Goal: Task Accomplishment & Management: Manage account settings

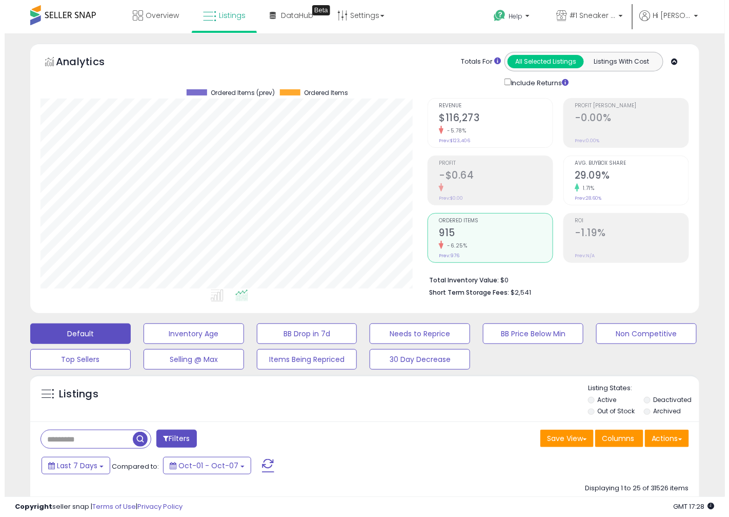
scroll to position [210, 387]
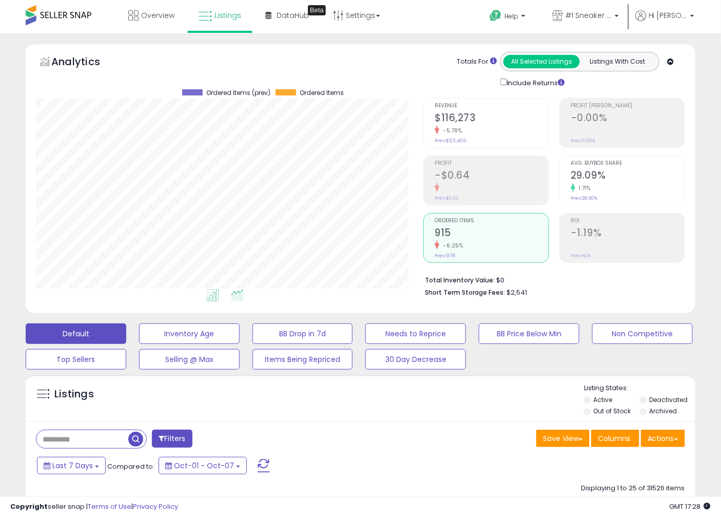
click at [211, 289] on li at bounding box center [212, 297] width 23 height 18
click at [276, 327] on button "BB Drop in 7d" at bounding box center [302, 333] width 101 height 21
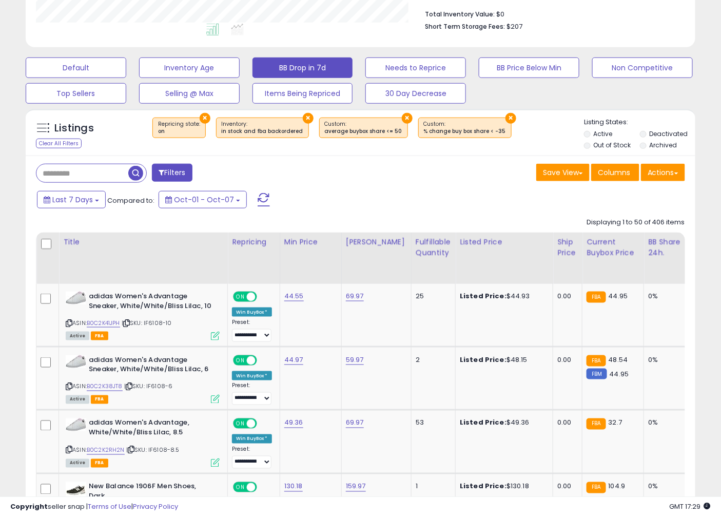
scroll to position [132, 0]
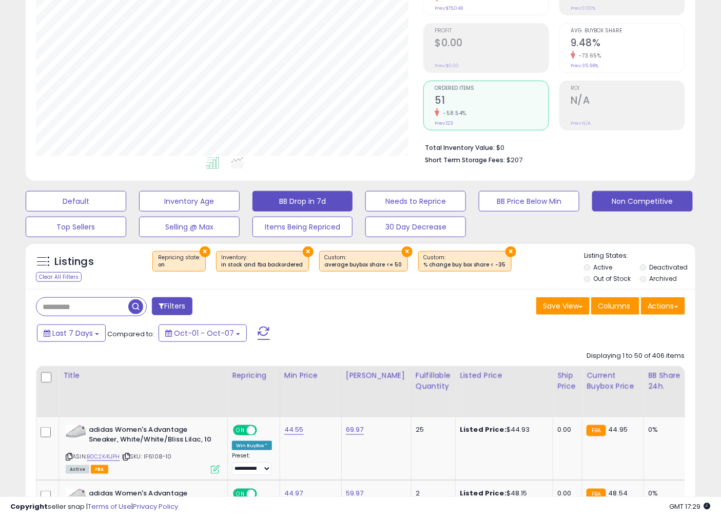
click at [618, 208] on button "Non Competitive" at bounding box center [642, 201] width 101 height 21
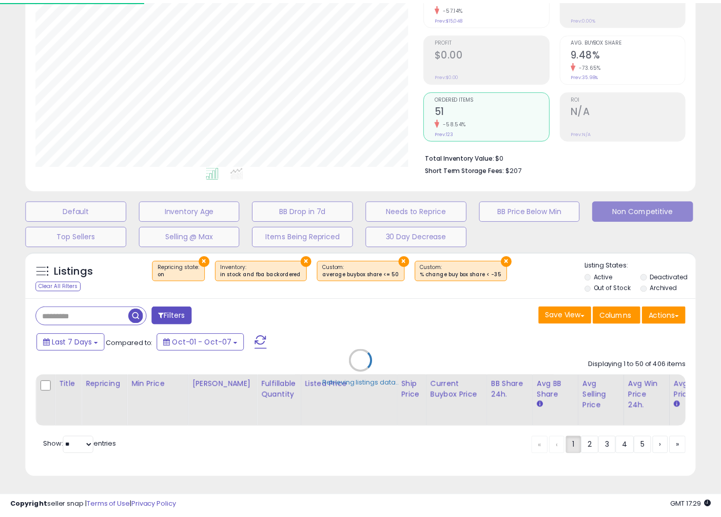
scroll to position [210, 392]
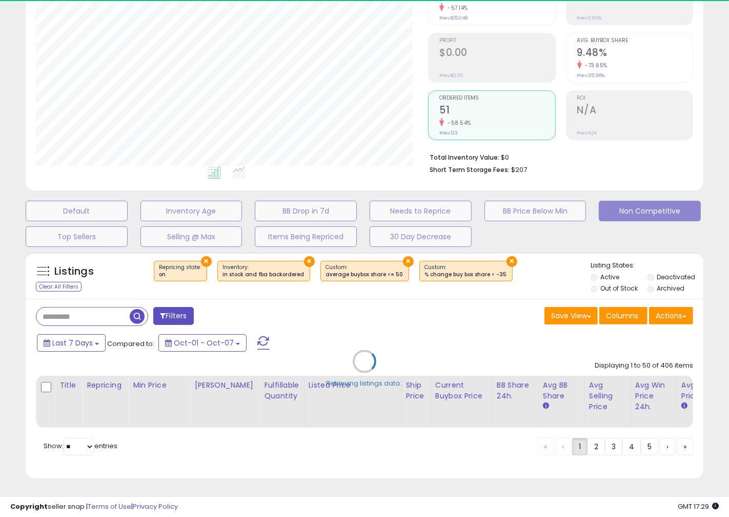
select select "**"
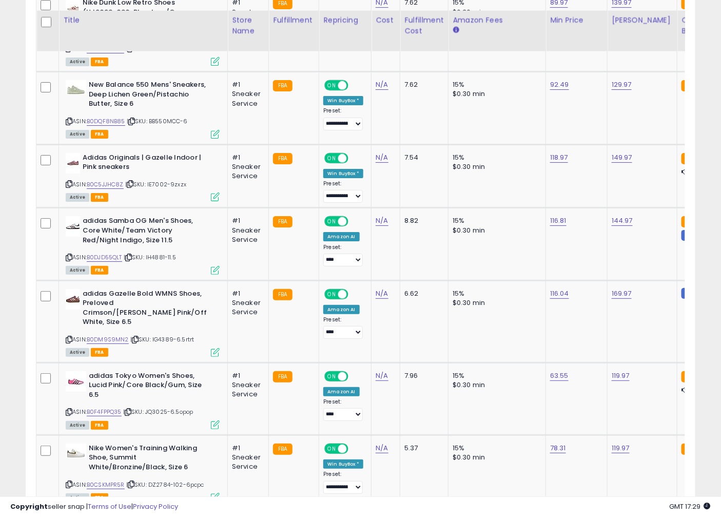
scroll to position [1991, 0]
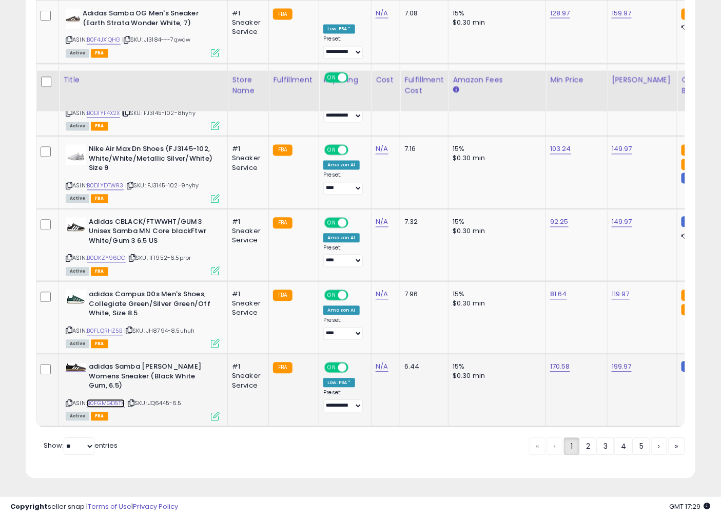
click at [119, 399] on link "B0FGMGD5TK" at bounding box center [106, 403] width 38 height 9
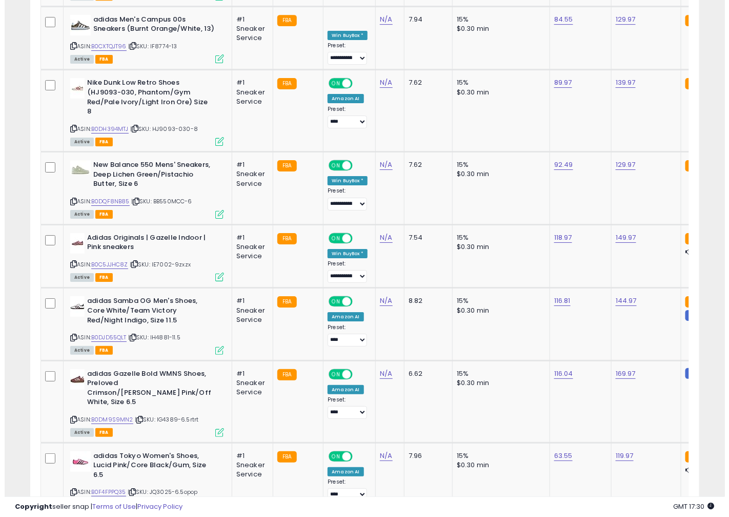
scroll to position [927, 0]
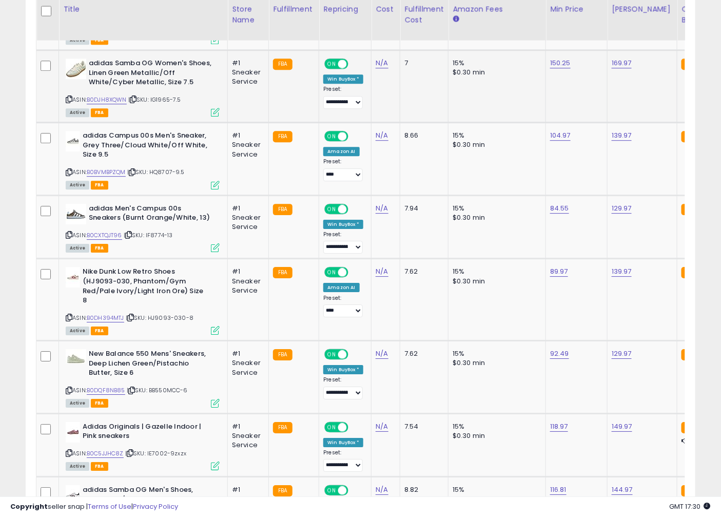
click at [214, 116] on icon at bounding box center [215, 112] width 9 height 9
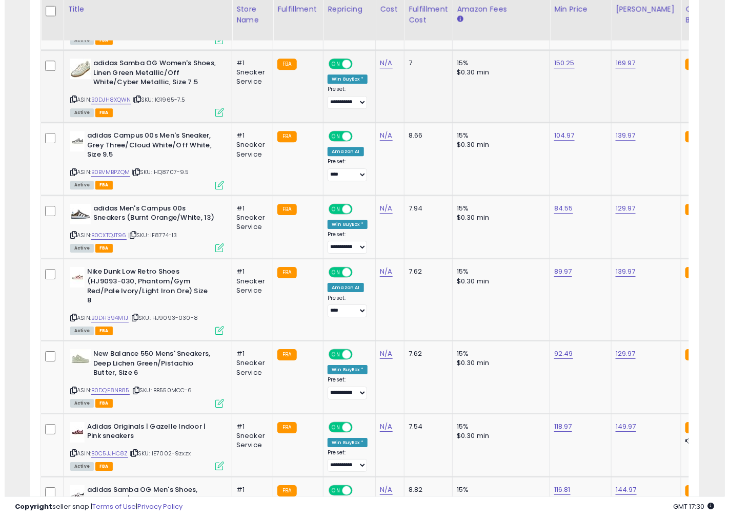
scroll to position [210, 392]
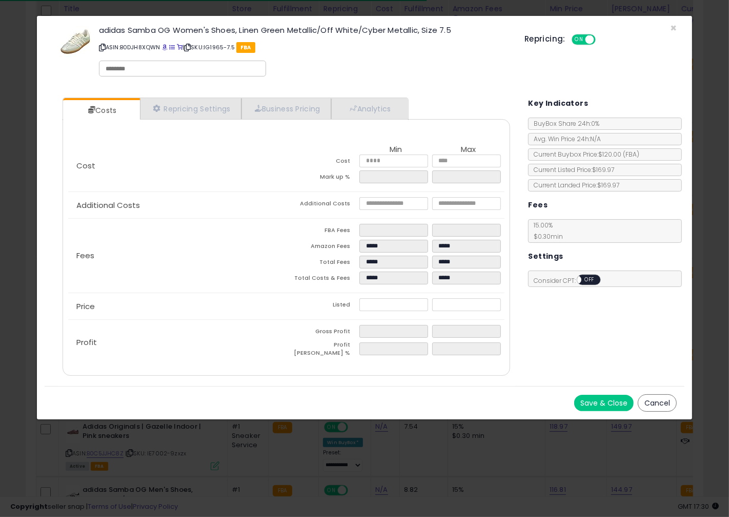
select select "**********"
click at [206, 117] on link "Repricing Settings" at bounding box center [191, 108] width 102 height 21
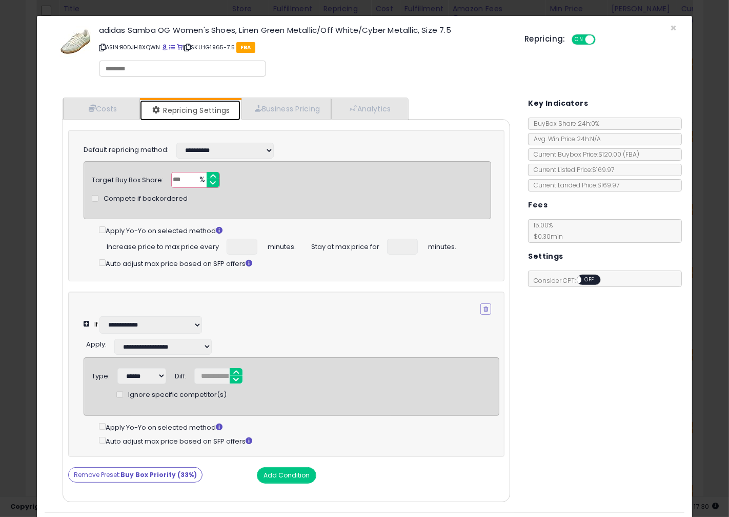
scroll to position [37, 0]
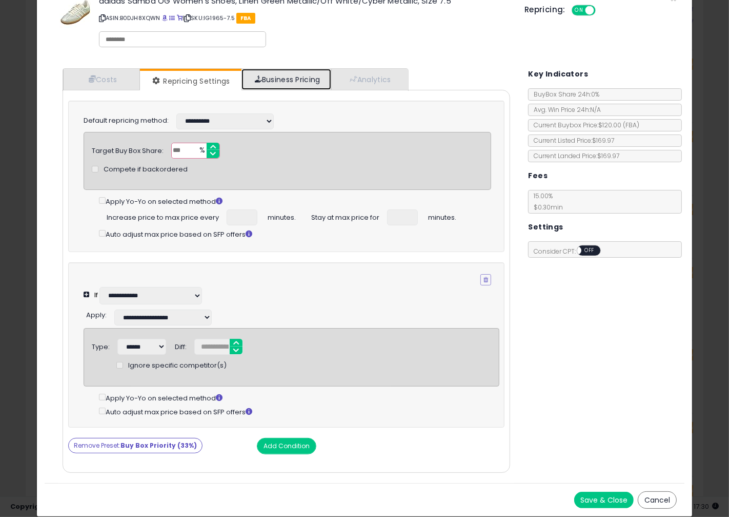
click at [272, 69] on link "Business Pricing" at bounding box center [287, 79] width 90 height 21
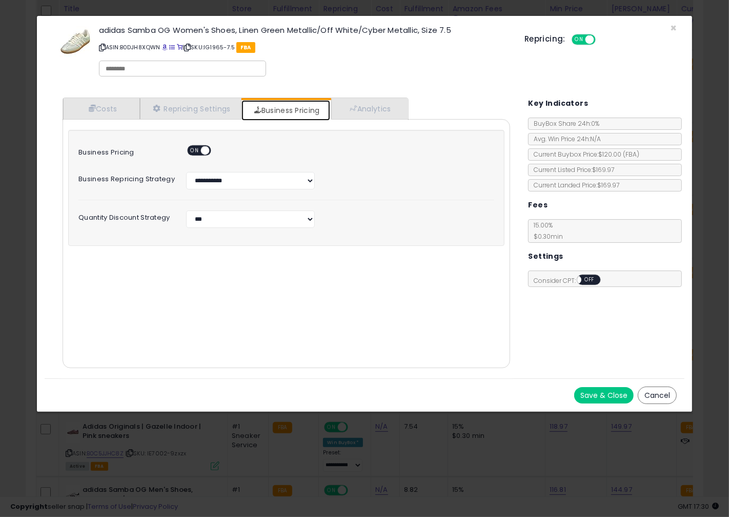
scroll to position [0, 0]
click at [358, 105] on span at bounding box center [353, 108] width 7 height 7
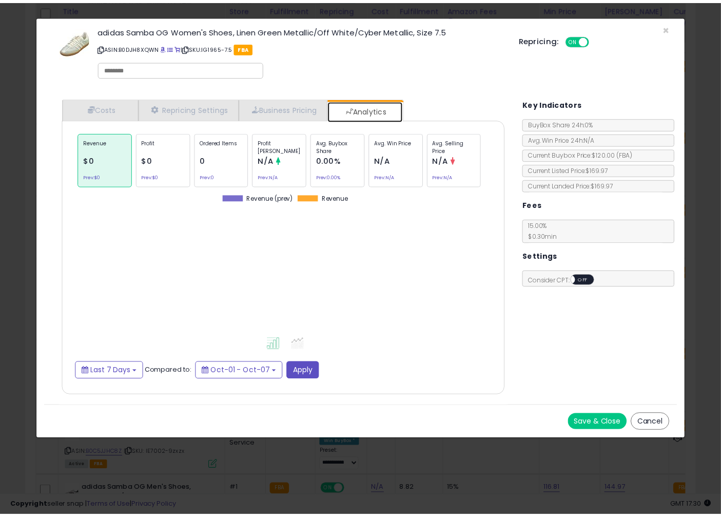
scroll to position [315, 468]
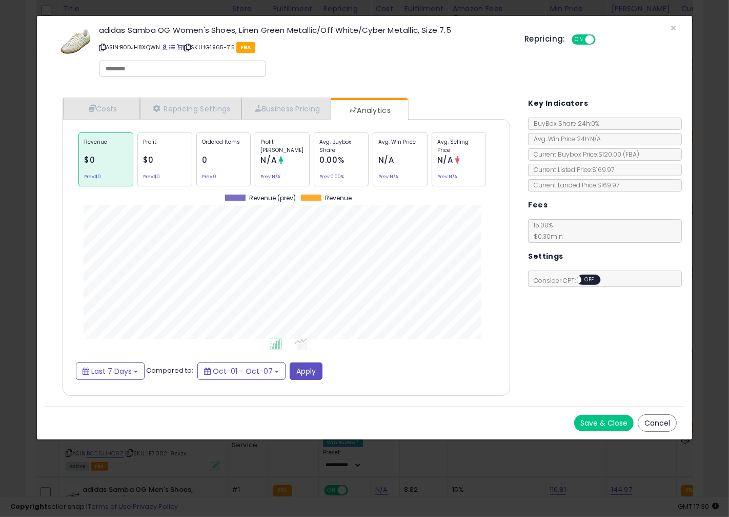
click at [659, 424] on button "Cancel" at bounding box center [657, 422] width 39 height 17
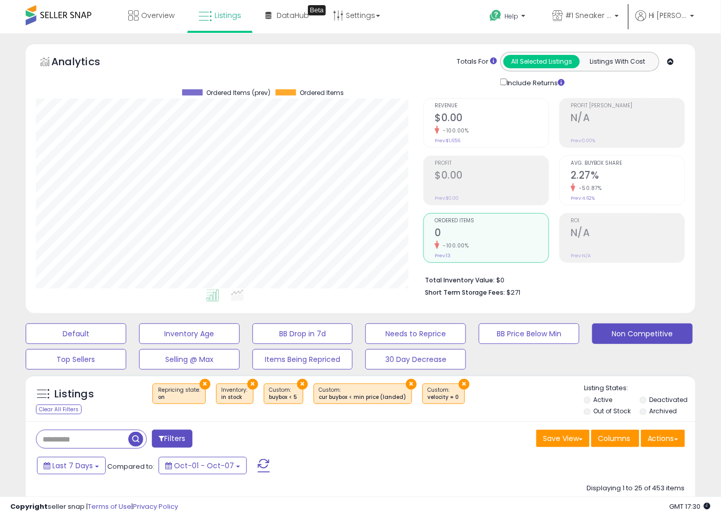
scroll to position [132, 0]
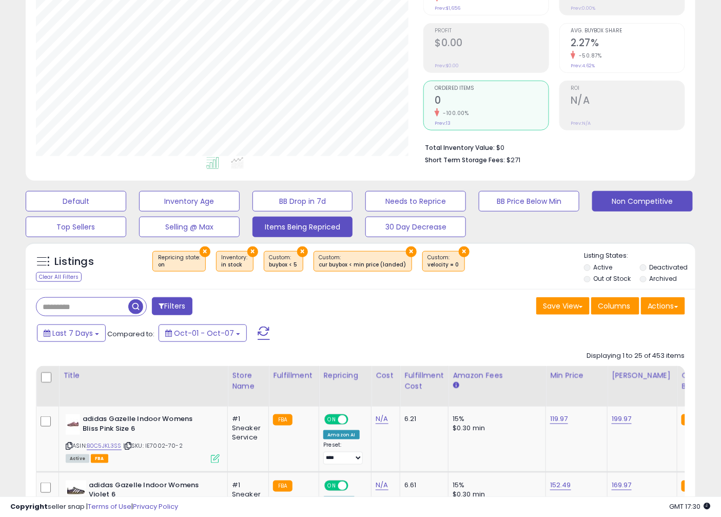
click at [338, 222] on button "Items Being Repriced" at bounding box center [302, 226] width 101 height 21
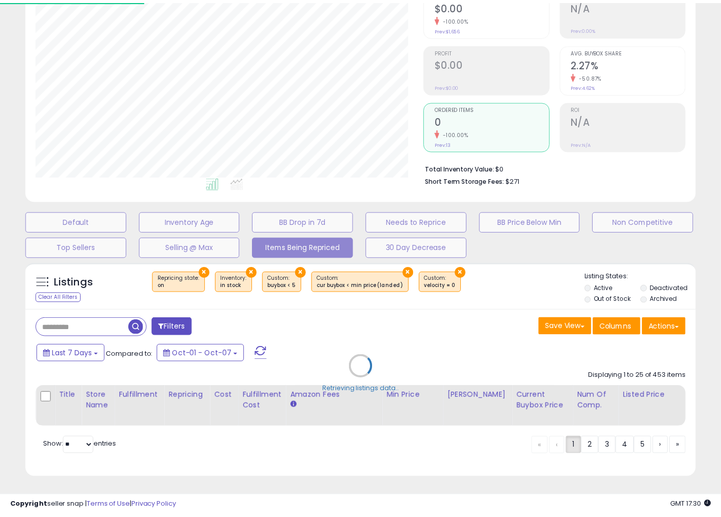
scroll to position [210, 392]
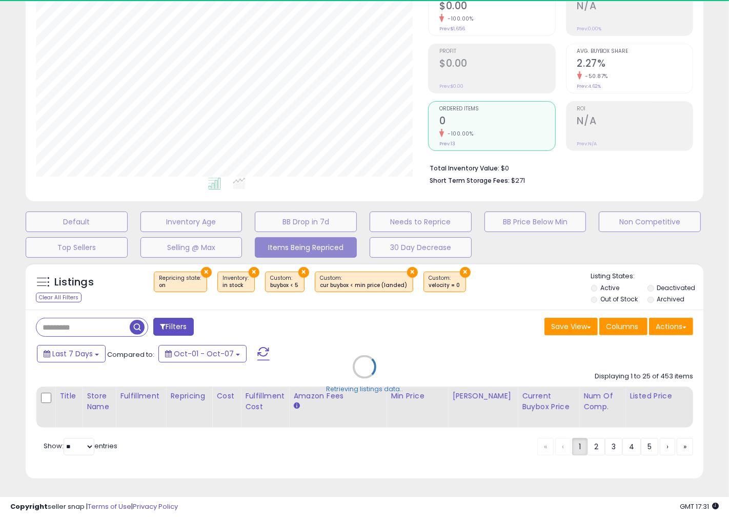
select select "**"
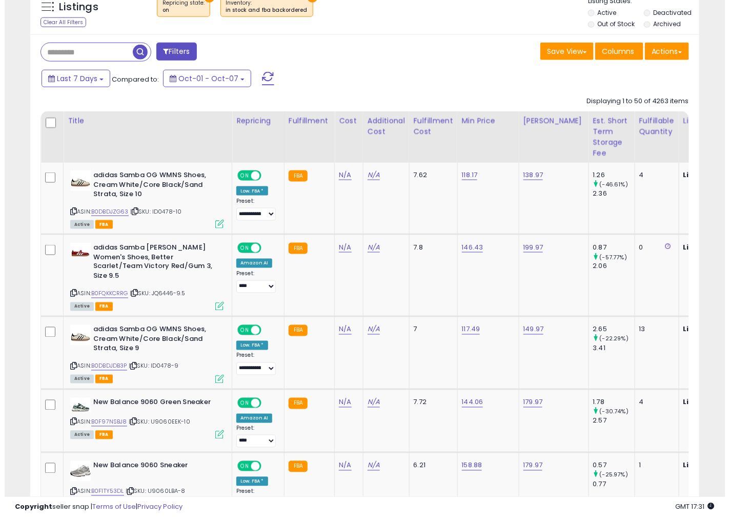
scroll to position [121, 0]
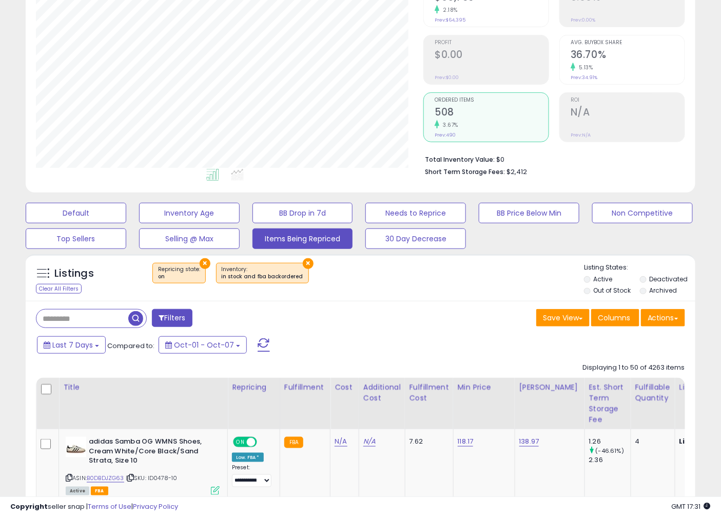
click at [593, 290] on li "Out of Stock" at bounding box center [611, 291] width 54 height 11
click at [585, 293] on li "Out of Stock" at bounding box center [611, 291] width 54 height 11
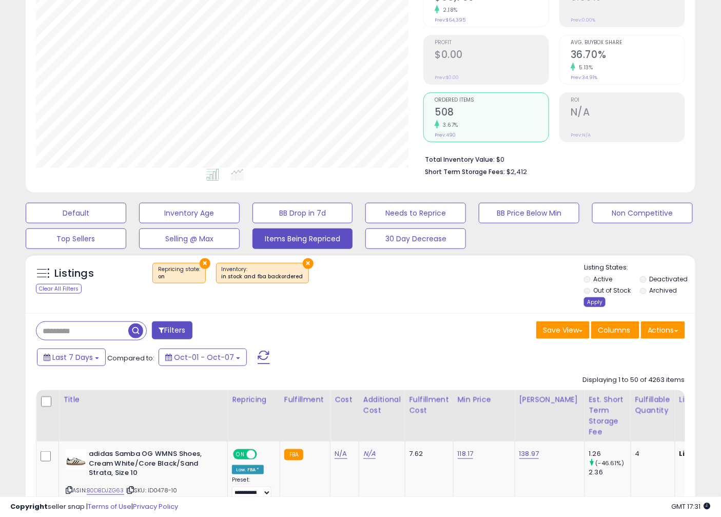
click at [593, 301] on div "Apply" at bounding box center [595, 302] width 22 height 10
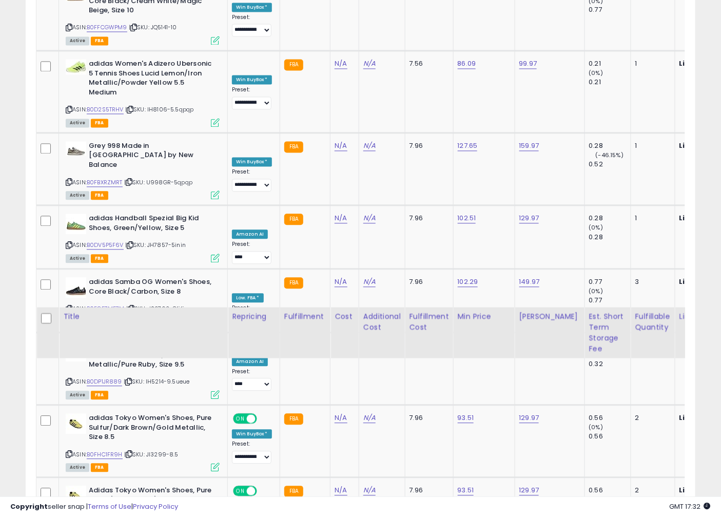
scroll to position [2248, 0]
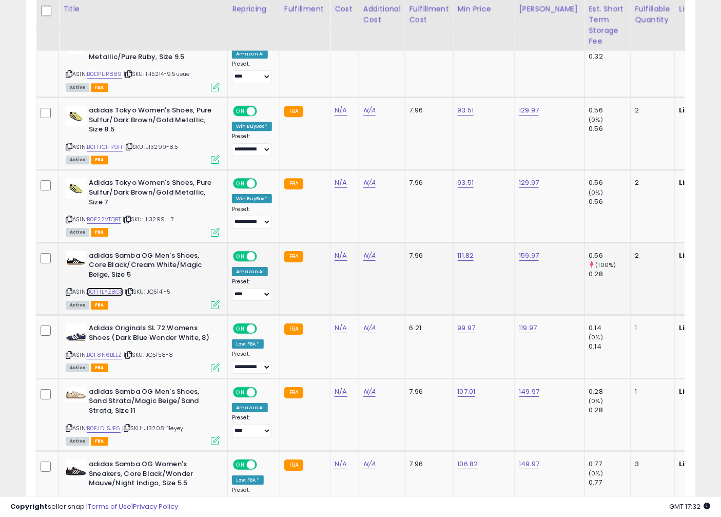
click at [117, 287] on link "B0FHLYZ8GX" at bounding box center [105, 291] width 36 height 9
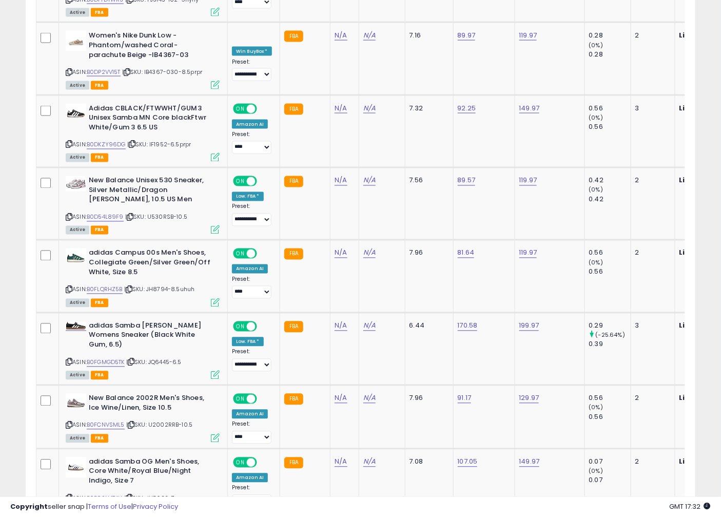
scroll to position [3650, 0]
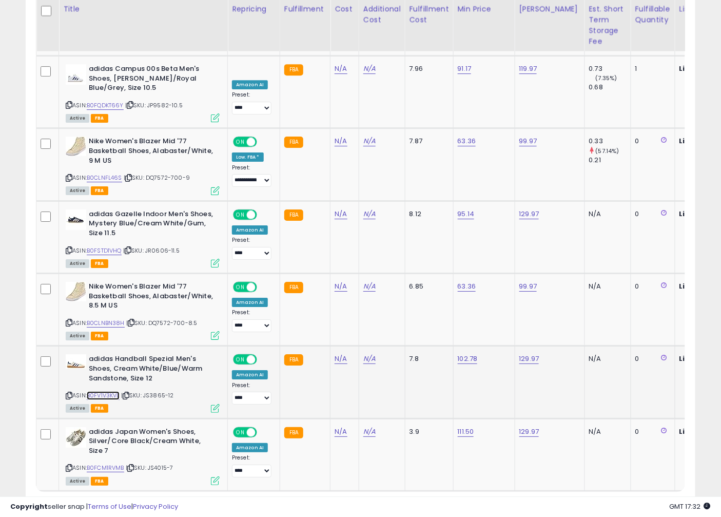
click at [113, 391] on link "B0FV1V3KVL" at bounding box center [103, 395] width 33 height 9
click at [585, 502] on link "2" at bounding box center [587, 510] width 17 height 17
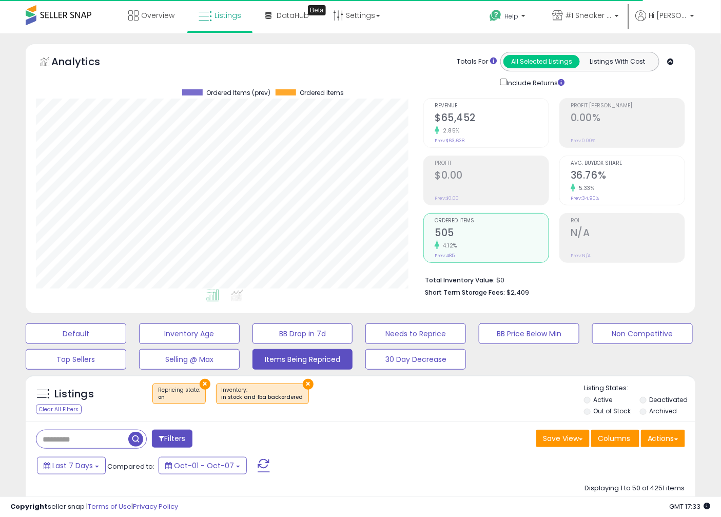
scroll to position [131, 0]
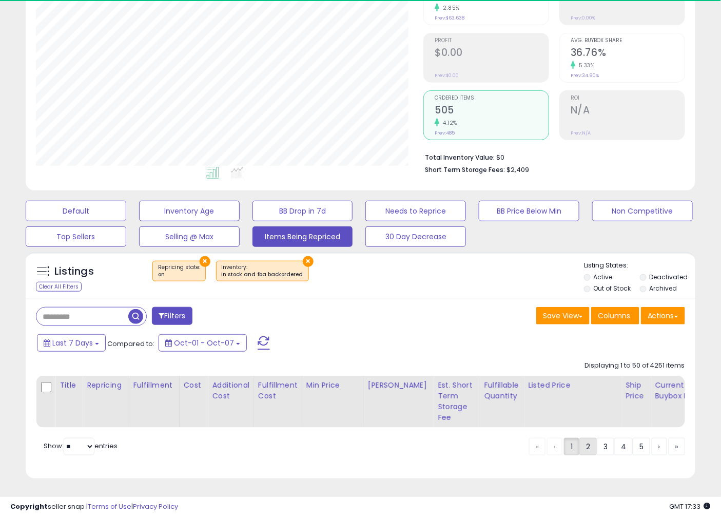
click at [582, 442] on link "2" at bounding box center [587, 446] width 17 height 17
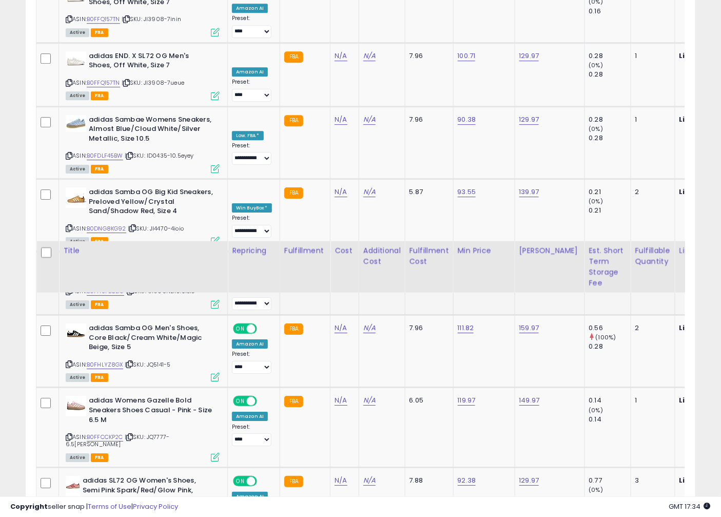
scroll to position [2525, 0]
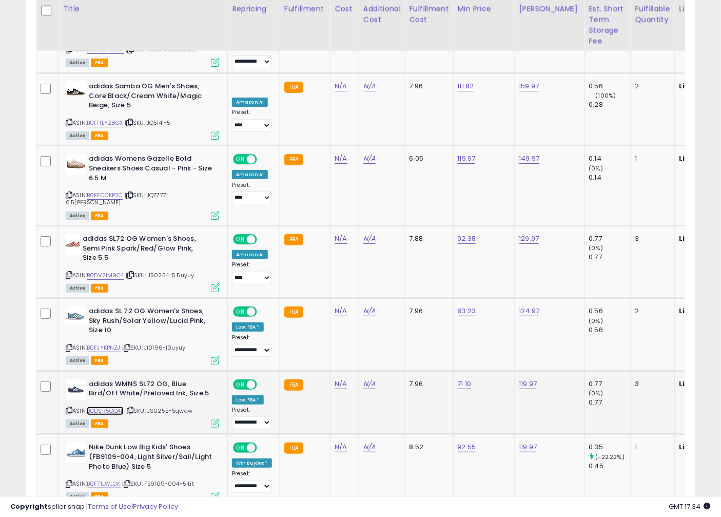
click at [120, 406] on link "B0DSR5QQ4L" at bounding box center [105, 410] width 37 height 9
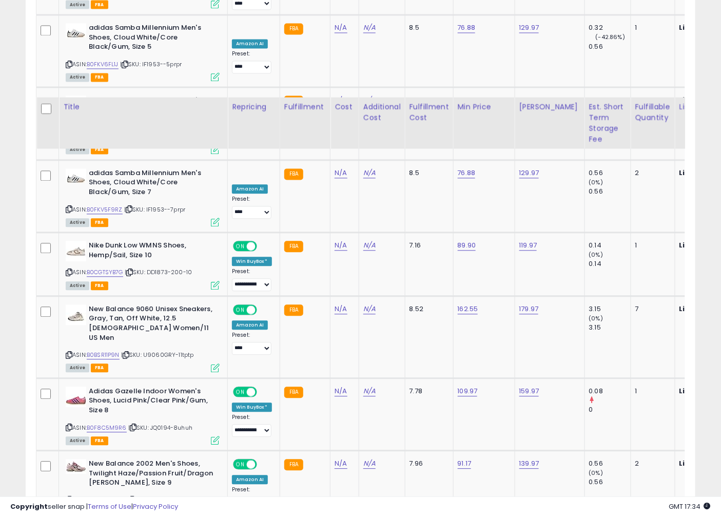
scroll to position [3323, 0]
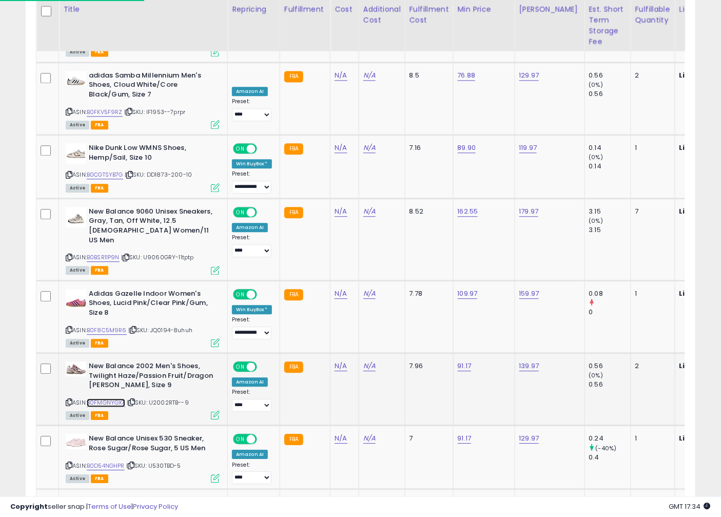
click at [122, 398] on link "B0FMGNYGX7" at bounding box center [106, 402] width 38 height 9
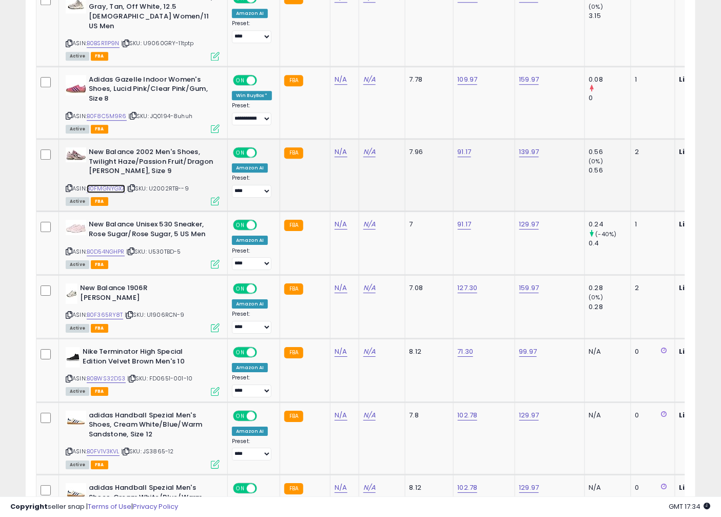
scroll to position [3597, 0]
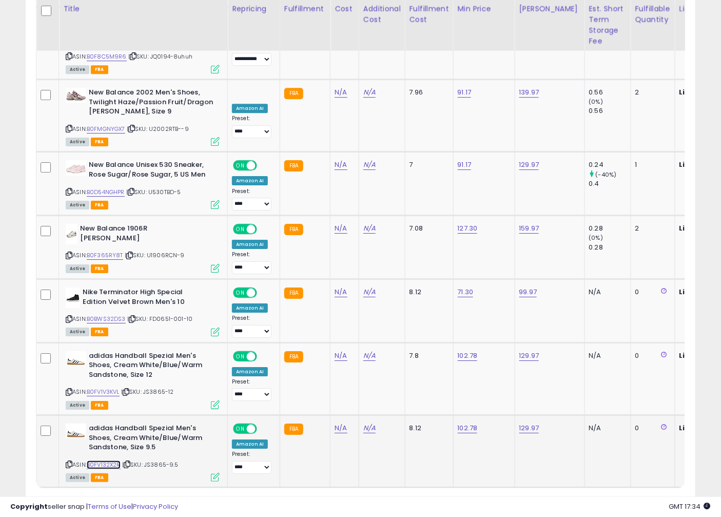
click at [113, 460] on link "B0FV132X2R" at bounding box center [104, 464] width 34 height 9
click at [602, 498] on link "3" at bounding box center [605, 506] width 17 height 17
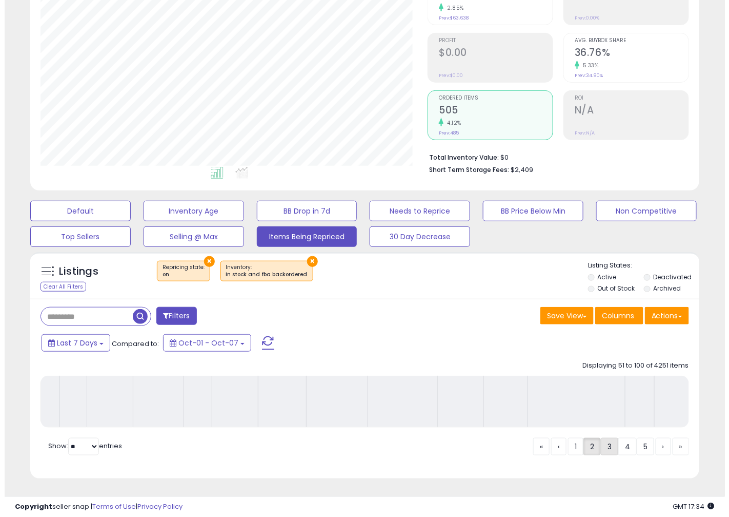
scroll to position [131, 0]
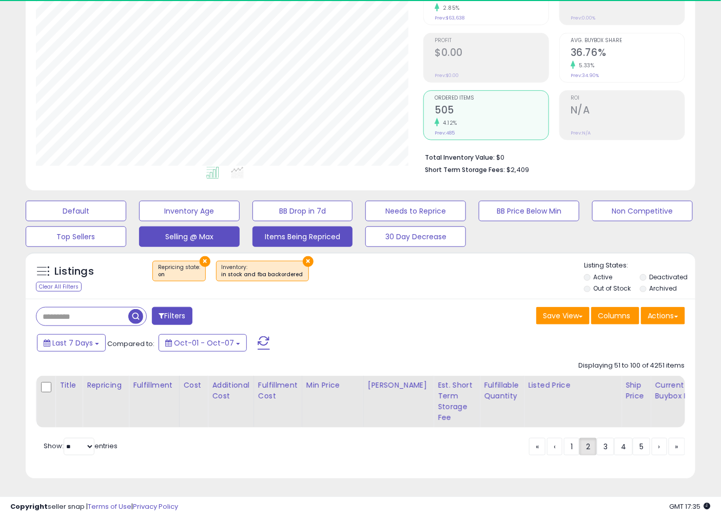
click at [193, 226] on button "Selling @ Max" at bounding box center [189, 236] width 101 height 21
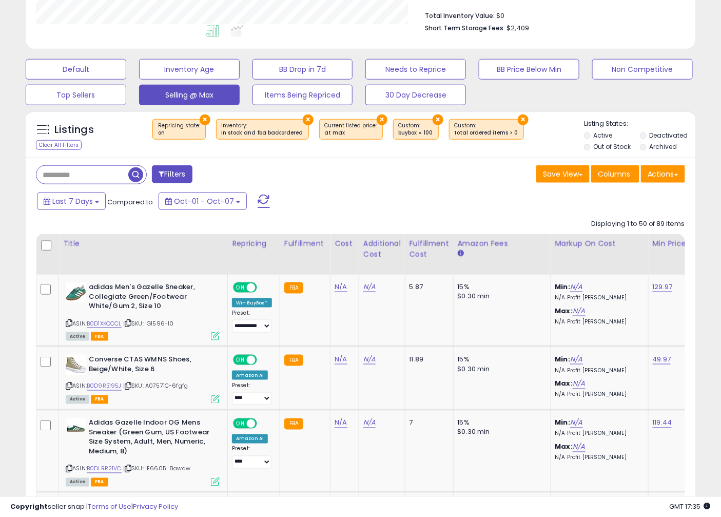
scroll to position [1594, 0]
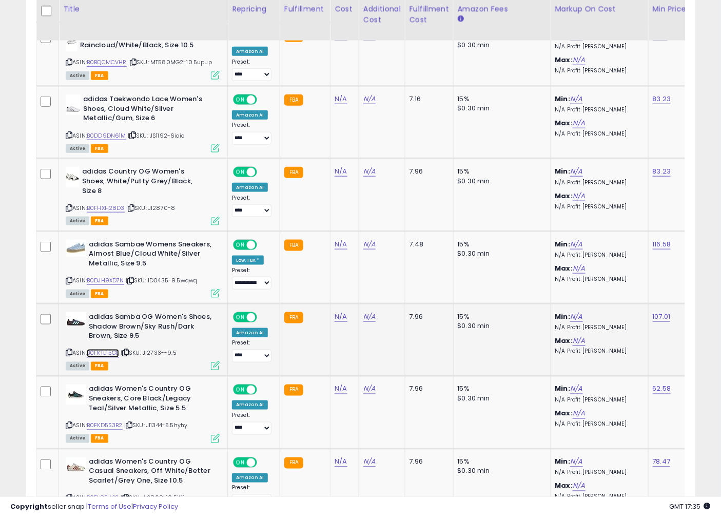
click at [114, 349] on link "B0FKTLT5GL" at bounding box center [103, 353] width 32 height 9
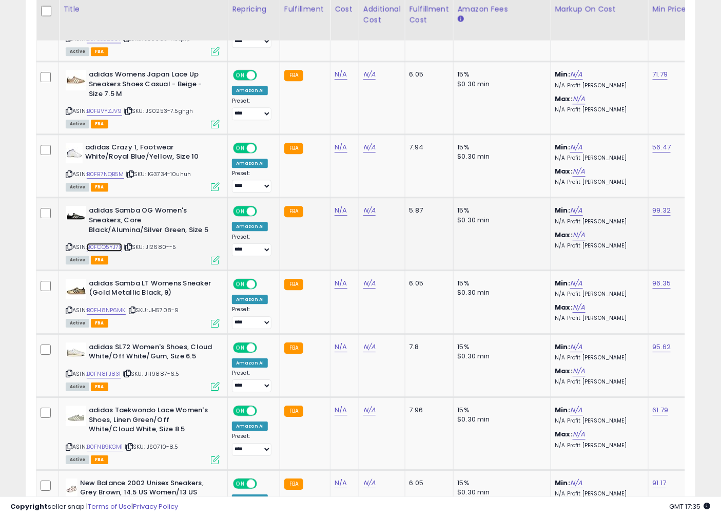
click at [114, 243] on link "B0FCQ5YJ7X" at bounding box center [104, 247] width 35 height 9
click at [131, 244] on icon at bounding box center [128, 247] width 7 height 6
click at [132, 244] on icon at bounding box center [128, 247] width 7 height 6
click at [120, 306] on link "B0FH8NP6MK" at bounding box center [106, 310] width 39 height 9
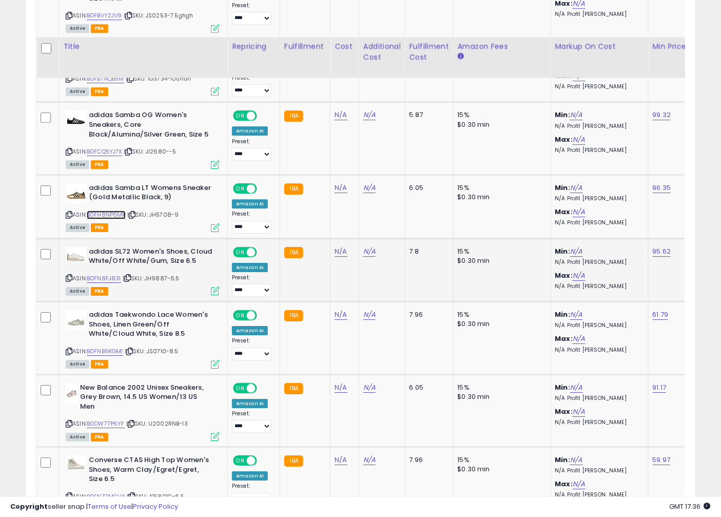
scroll to position [2259, 0]
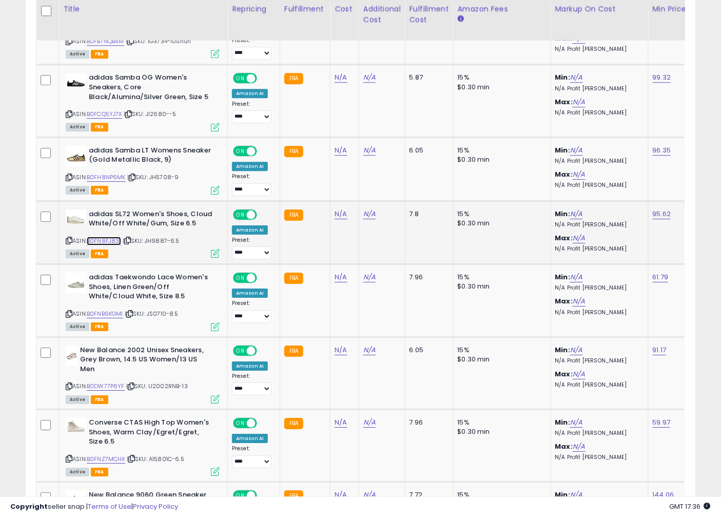
click at [108, 236] on link "B0FN8FJ831" at bounding box center [104, 240] width 34 height 9
click at [115, 309] on link "B0FNB9KGM1" at bounding box center [105, 313] width 36 height 9
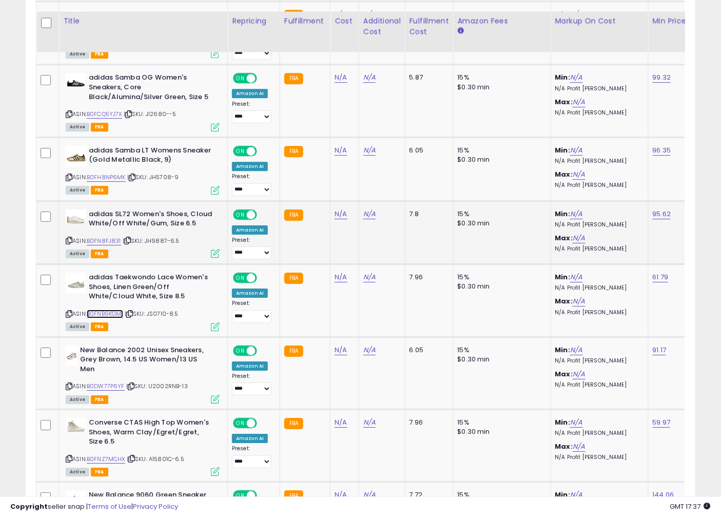
scroll to position [2393, 0]
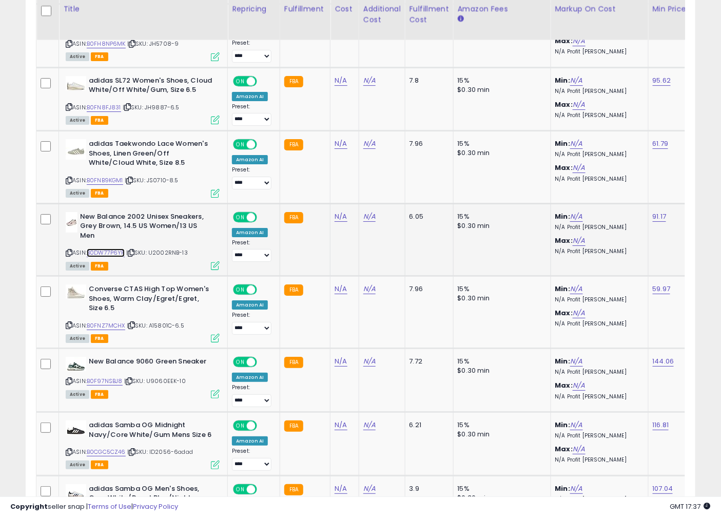
click at [104, 248] on link "B0DW77P6YF" at bounding box center [106, 252] width 38 height 9
click at [105, 321] on link "B0FNZ7MCHX" at bounding box center [106, 325] width 38 height 9
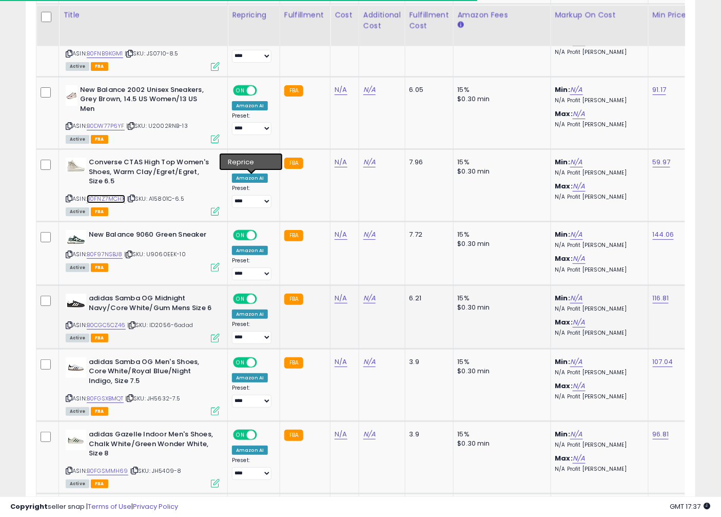
scroll to position [2525, 0]
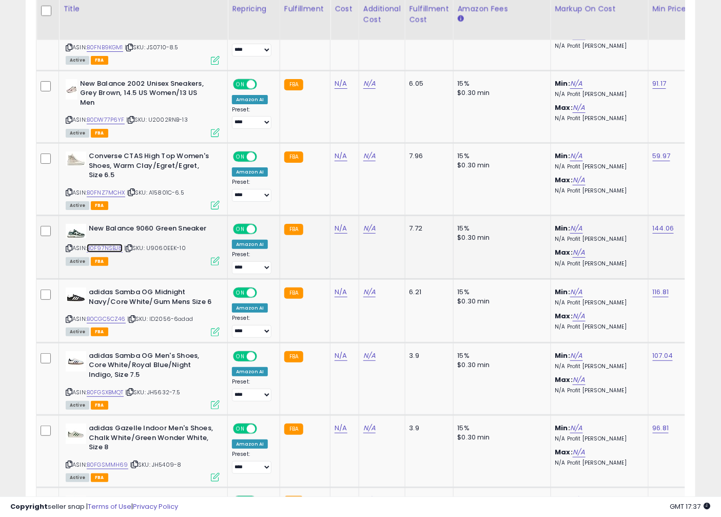
click at [109, 244] on link "B0F97NSBJ8" at bounding box center [105, 248] width 36 height 9
click at [110, 314] on link "B0CGC5CZ46" at bounding box center [106, 318] width 39 height 9
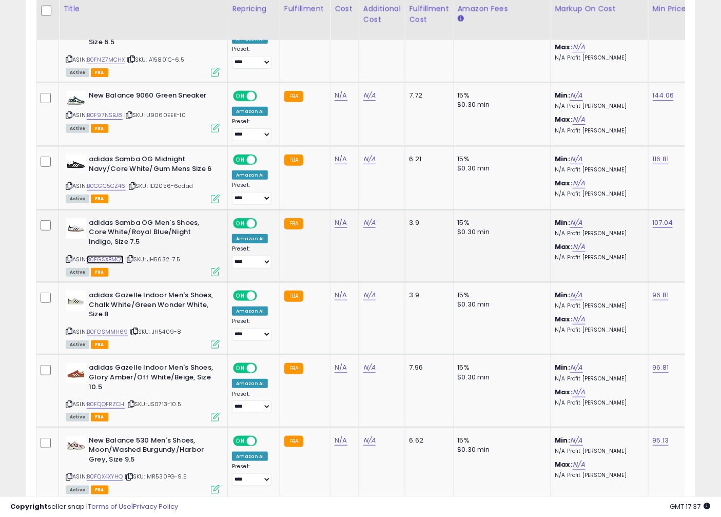
click at [103, 255] on link "B0FGSXBMQT" at bounding box center [105, 259] width 37 height 9
click at [106, 327] on link "B0FGSMMH69" at bounding box center [108, 331] width 42 height 9
click at [117, 400] on link "B0FQQFRZCH" at bounding box center [106, 404] width 38 height 9
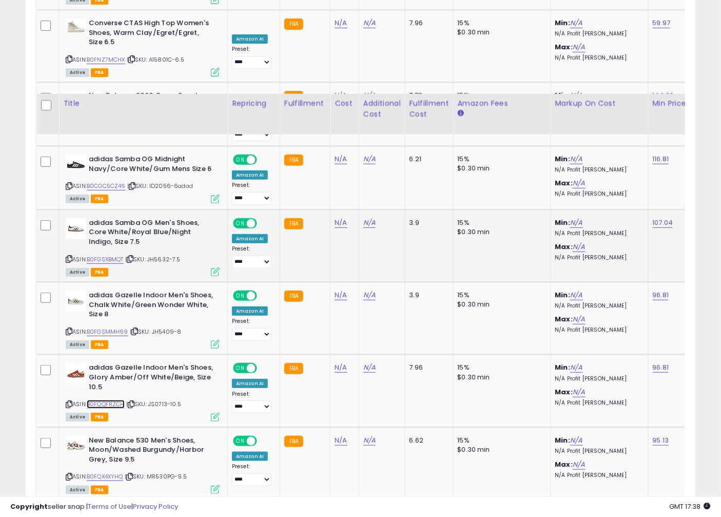
scroll to position [2792, 0]
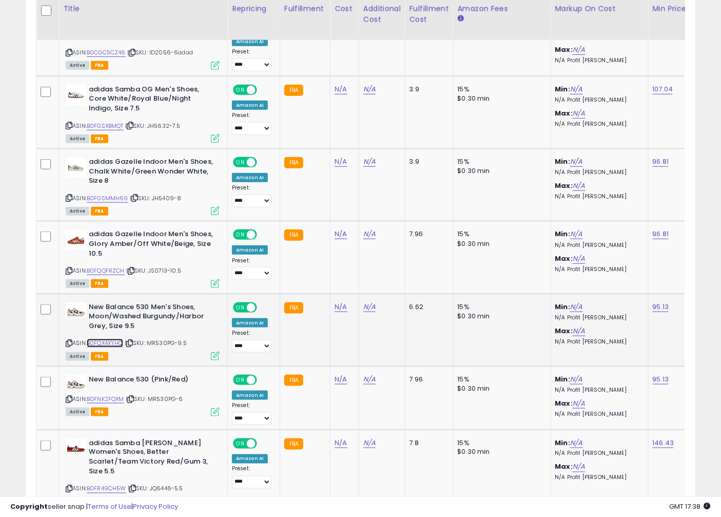
click at [115, 339] on link "B0FQX4XYHQ" at bounding box center [105, 343] width 36 height 9
click at [119, 394] on link "B0FNK2FQXM" at bounding box center [105, 398] width 37 height 9
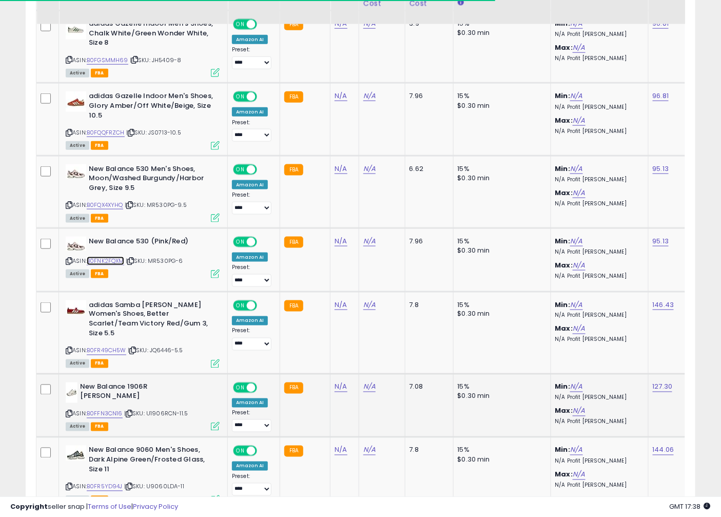
scroll to position [3057, 0]
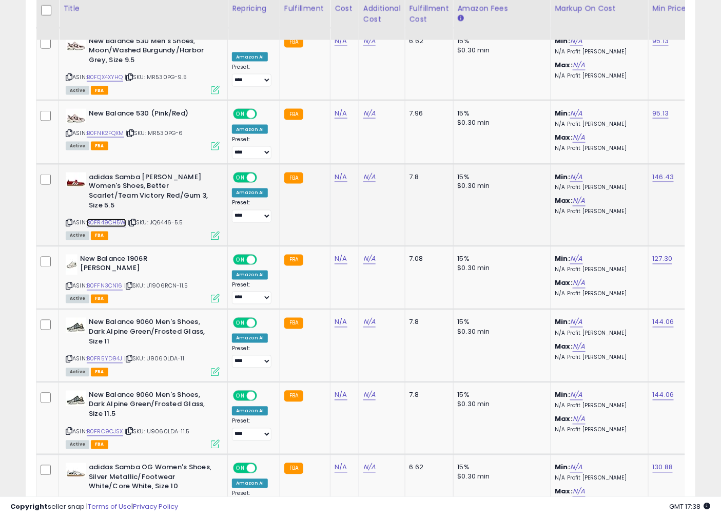
click at [116, 219] on link "B0FR49CH5W" at bounding box center [107, 223] width 40 height 9
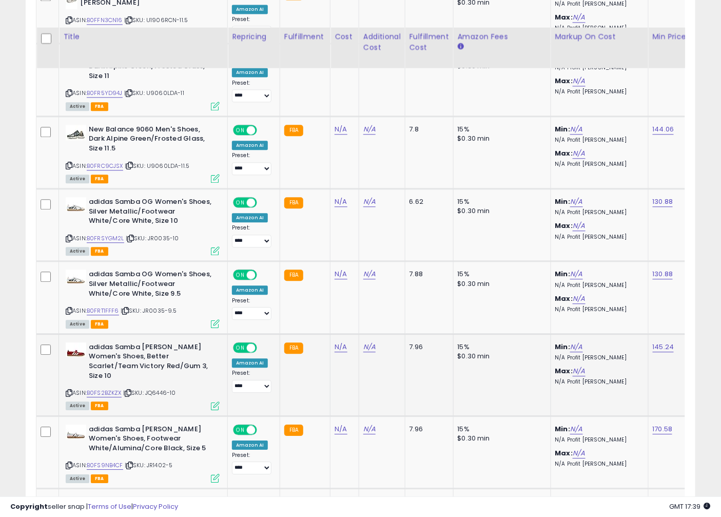
scroll to position [3589, 0]
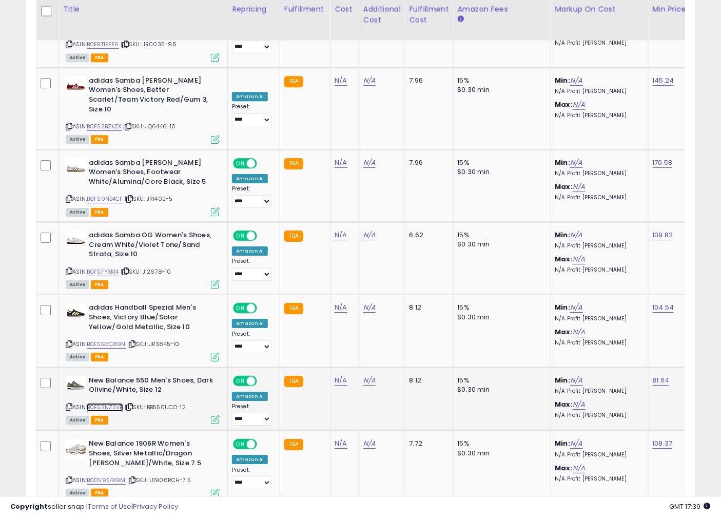
click at [105, 403] on link "B0FSSNZSVB" at bounding box center [105, 407] width 36 height 9
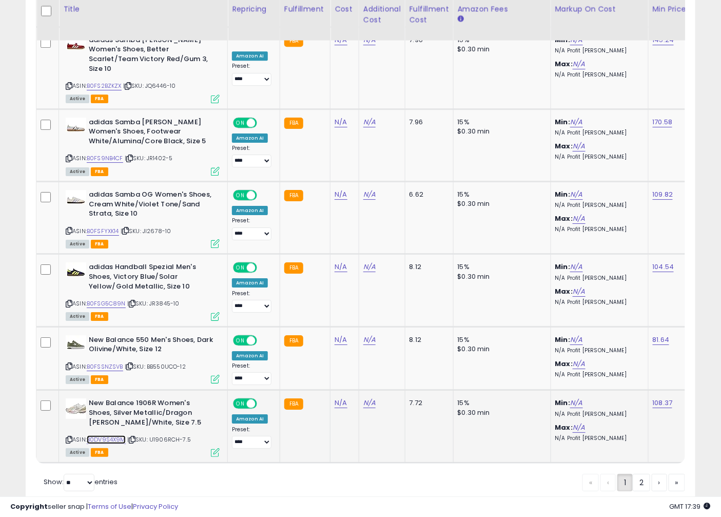
click at [116, 435] on link "B0DV9S4X9M" at bounding box center [106, 439] width 39 height 9
click at [644, 473] on link "2" at bounding box center [641, 481] width 17 height 17
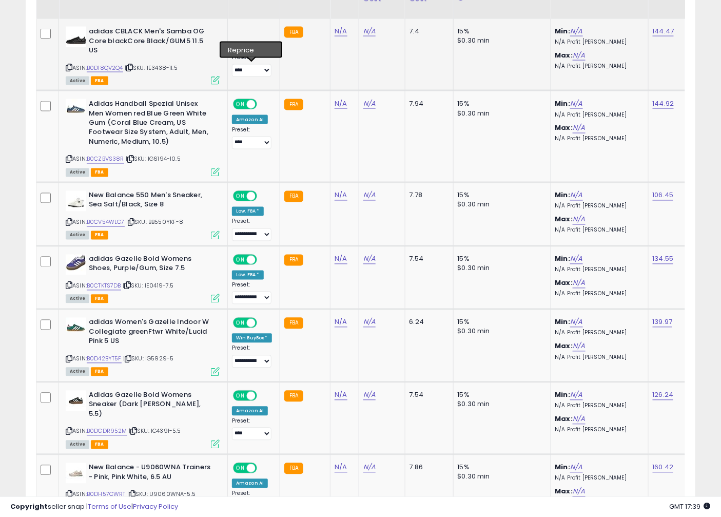
scroll to position [387, 0]
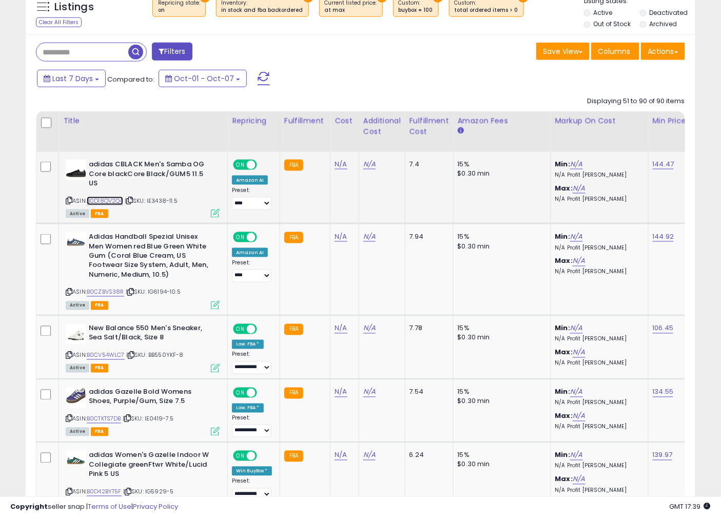
click at [105, 196] on link "B0D18QV2Q4" at bounding box center [105, 200] width 36 height 9
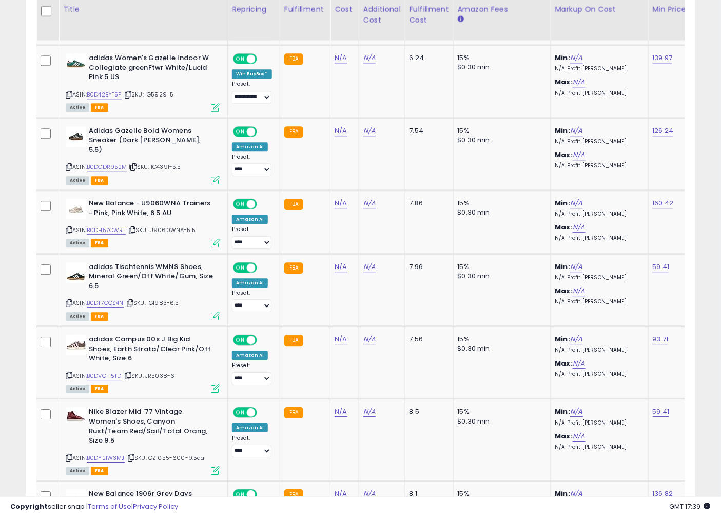
scroll to position [786, 0]
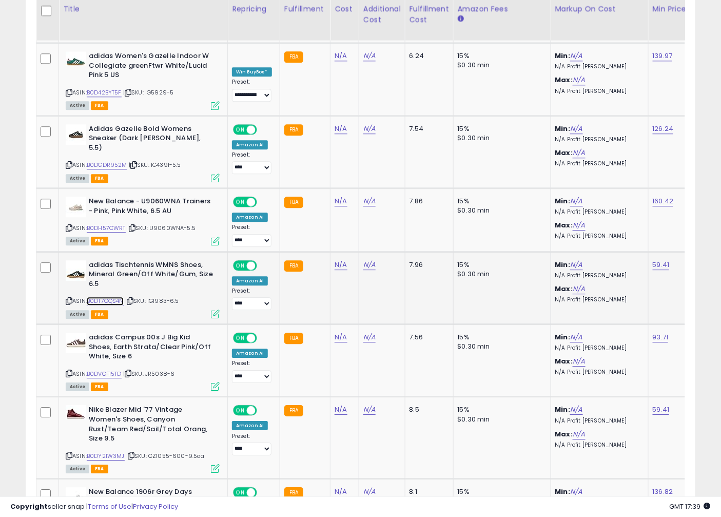
click at [121, 297] on link "B0DT7CQS4N" at bounding box center [105, 301] width 37 height 9
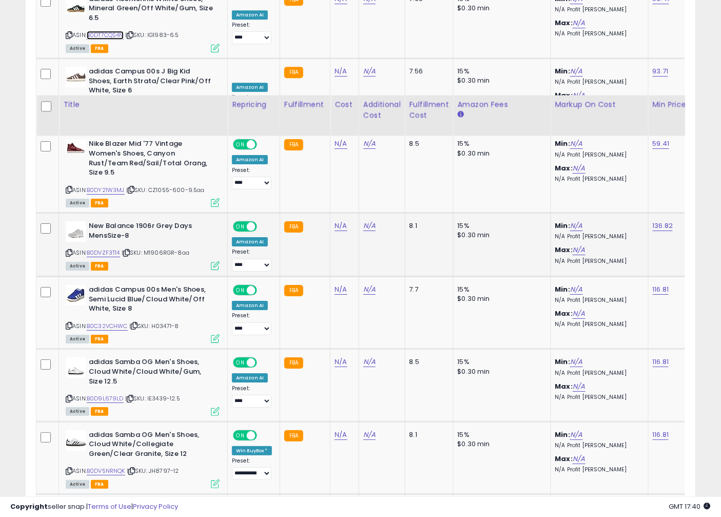
scroll to position [1317, 0]
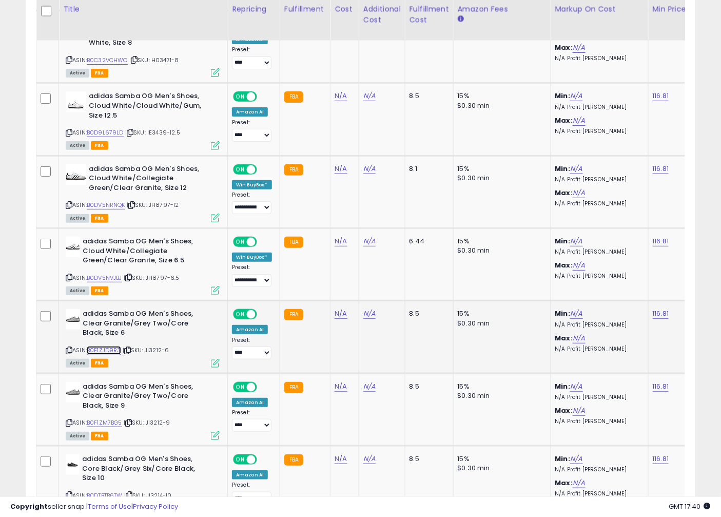
click at [109, 346] on link "B0F1ZJD9R3" at bounding box center [104, 350] width 34 height 9
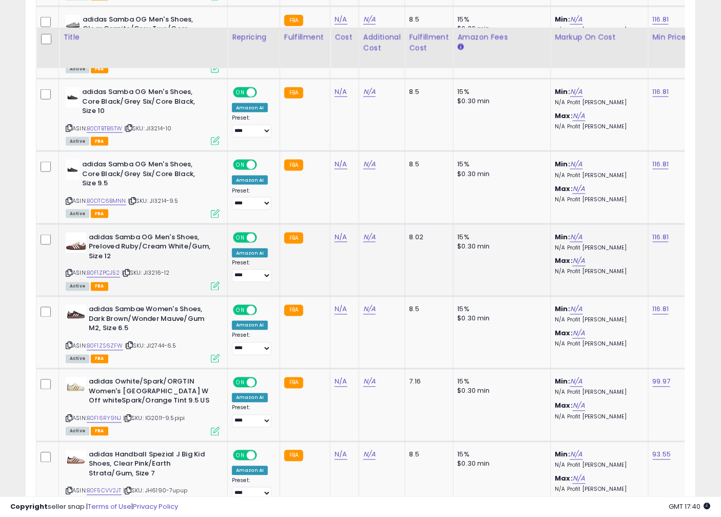
scroll to position [1716, 0]
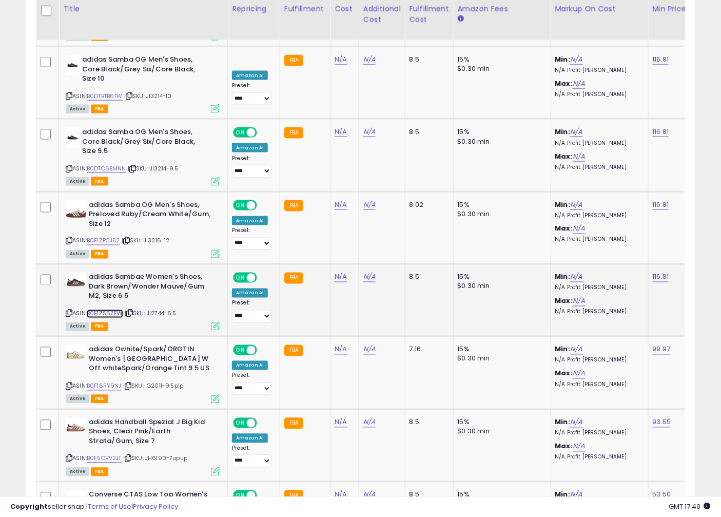
click at [117, 309] on link "B0F1ZS6ZFW" at bounding box center [105, 313] width 36 height 9
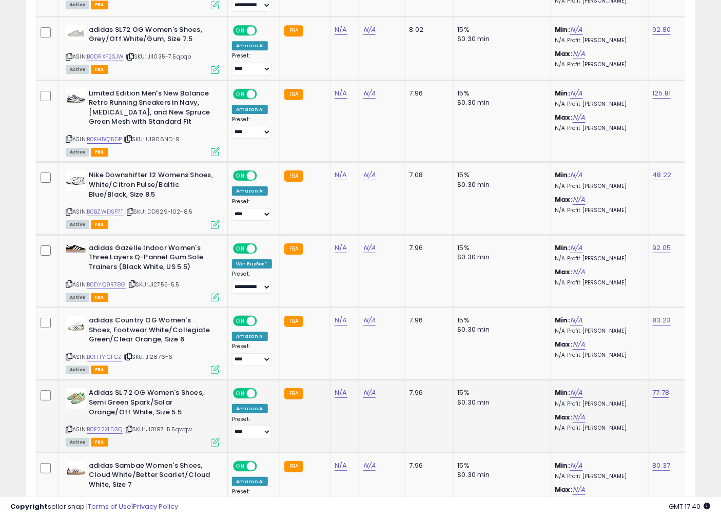
scroll to position [2382, 0]
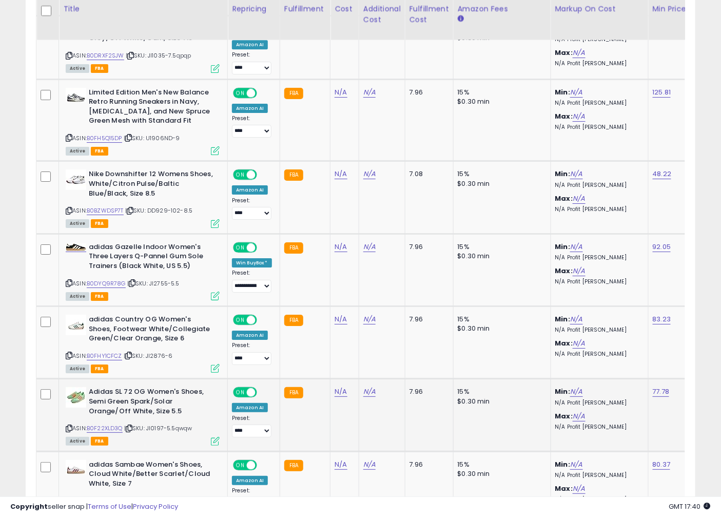
click at [94, 396] on div "ASIN: B0F22XLD3Q | SKU: JI0197-5.5qwqw Active FBA" at bounding box center [143, 415] width 154 height 57
click at [95, 424] on link "B0F22XLD3Q" at bounding box center [105, 428] width 36 height 9
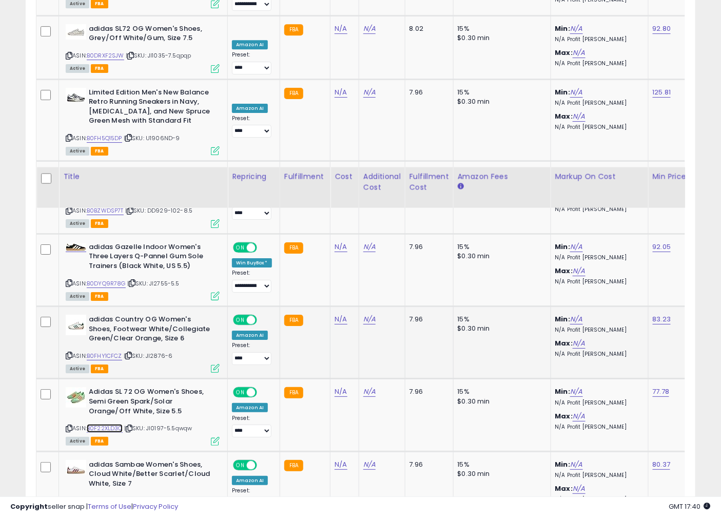
scroll to position [2914, 0]
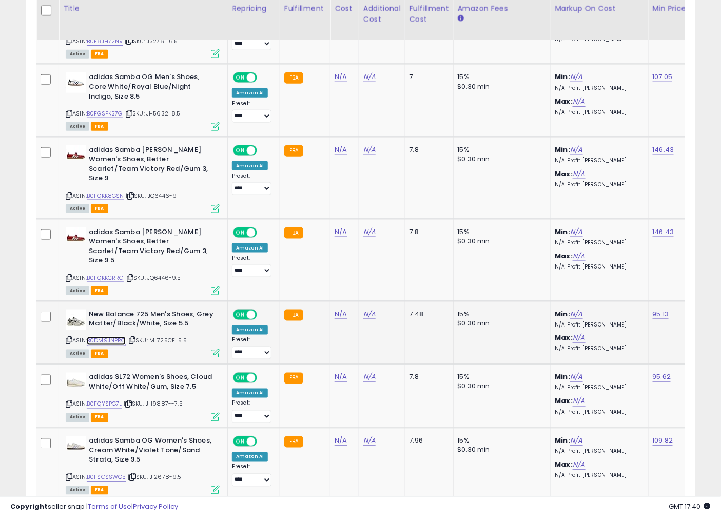
click at [105, 337] on link "B0DM9JNPRQ" at bounding box center [106, 341] width 39 height 9
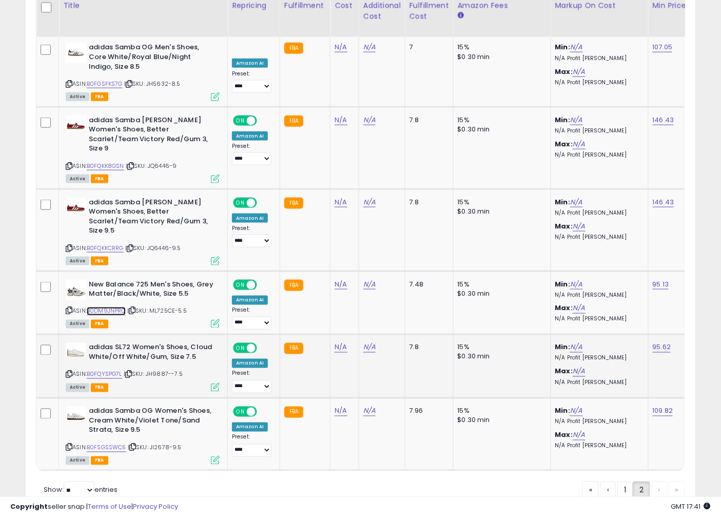
scroll to position [2946, 0]
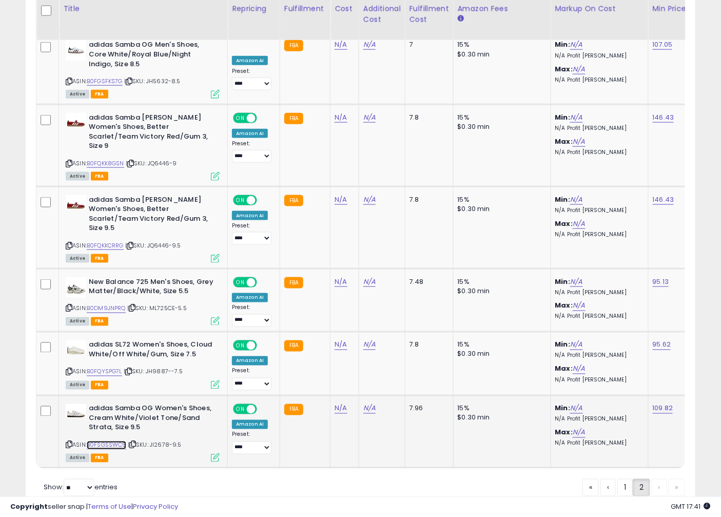
click at [108, 441] on link "B0FSGSSWC5" at bounding box center [107, 445] width 40 height 9
click at [657, 479] on div "« ‹ 1 2 › »" at bounding box center [633, 489] width 103 height 20
click at [659, 479] on div "« ‹ 1 2 › »" at bounding box center [633, 489] width 103 height 20
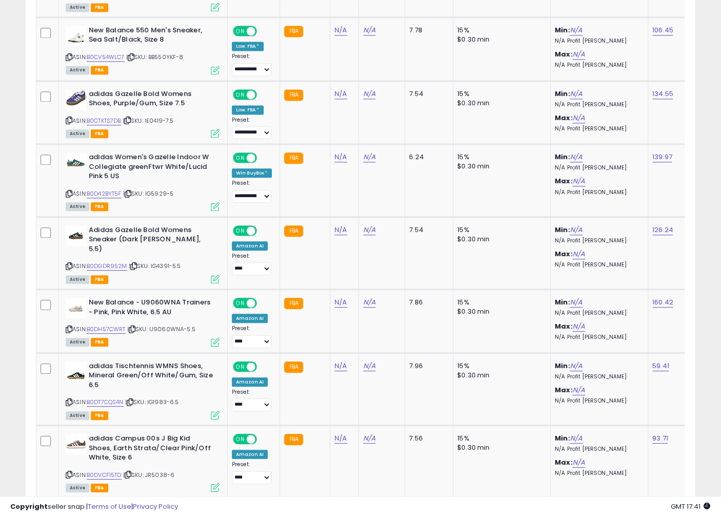
scroll to position [153, 0]
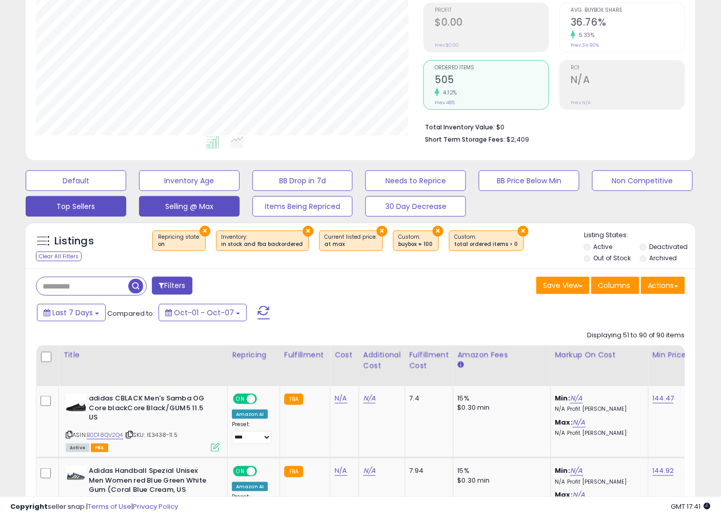
click at [88, 205] on button "Top Sellers" at bounding box center [76, 206] width 101 height 21
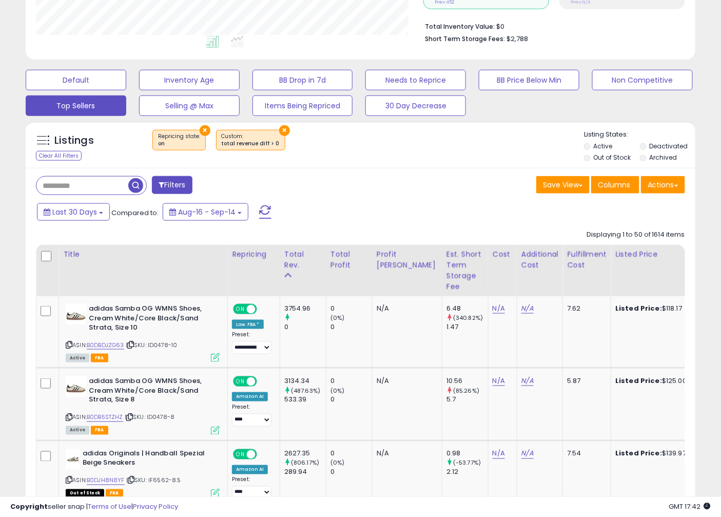
scroll to position [387, 0]
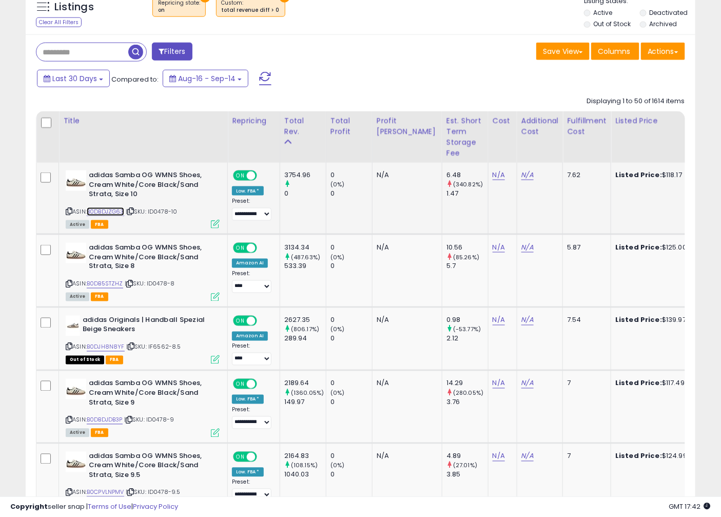
click at [116, 214] on link "B0DBDJZG63" at bounding box center [105, 211] width 37 height 9
click at [110, 279] on div "ASIN: B0DB5STZHZ | SKU: ID0478-8 Active FBA" at bounding box center [143, 271] width 154 height 57
click at [102, 286] on link "B0DB5STZHZ" at bounding box center [105, 284] width 36 height 9
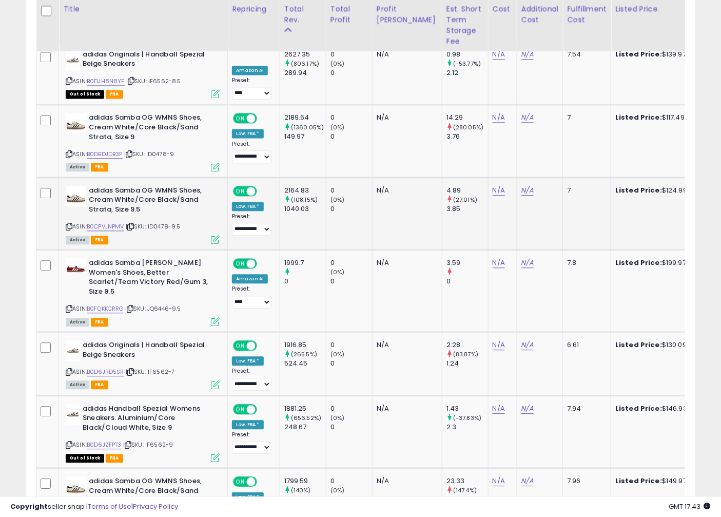
click at [116, 221] on div "ASIN: B0CPVLNPMV | SKU: ID0478-9.5 Active FBA" at bounding box center [143, 214] width 154 height 57
click at [117, 221] on div "ASIN: B0CPVLNPMV | SKU: ID0478-9.5 Active FBA" at bounding box center [143, 214] width 154 height 57
click at [107, 289] on div "ASIN: B0FQKKCRRG | SKU: JQ6446-9.5 Active FBA" at bounding box center [143, 291] width 154 height 67
click at [109, 304] on link "B0FQKKCRRG" at bounding box center [105, 308] width 37 height 9
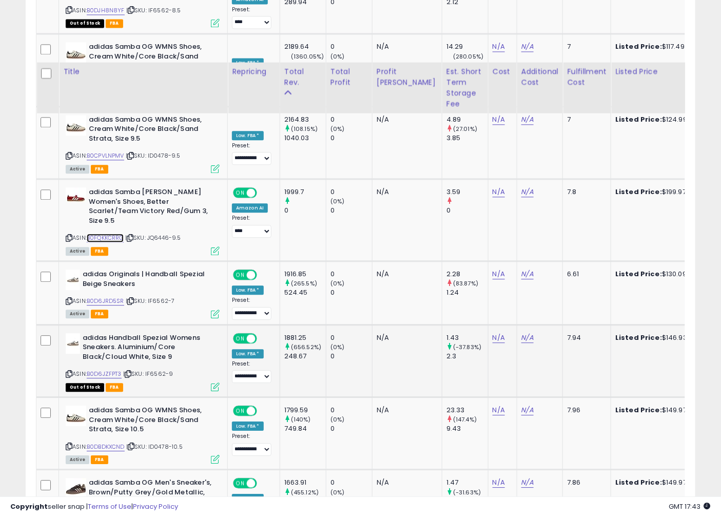
scroll to position [786, 0]
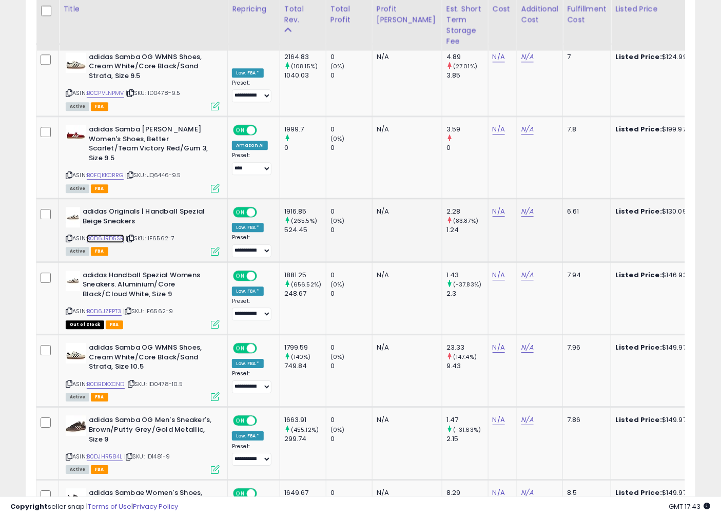
click at [96, 234] on link "B0D6JRD5SR" at bounding box center [105, 238] width 37 height 9
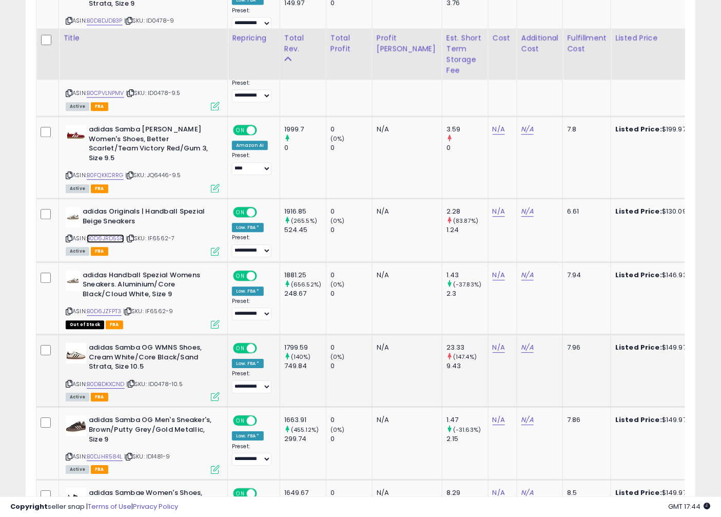
scroll to position [919, 0]
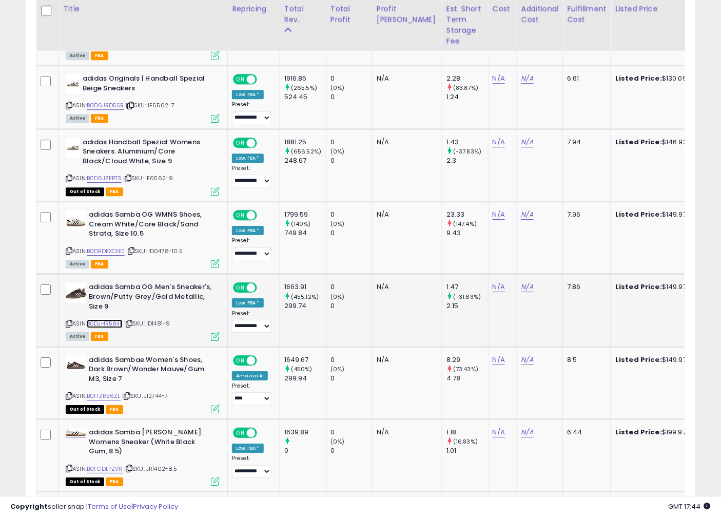
click at [110, 319] on link "B0DJHR584L" at bounding box center [105, 323] width 36 height 9
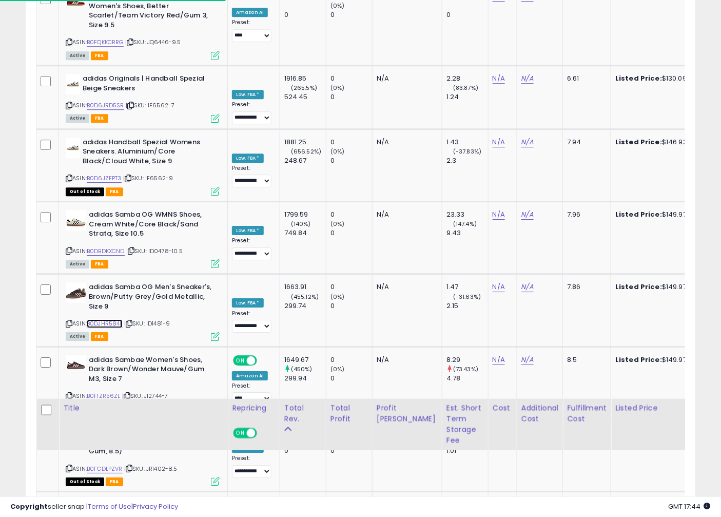
scroll to position [1317, 0]
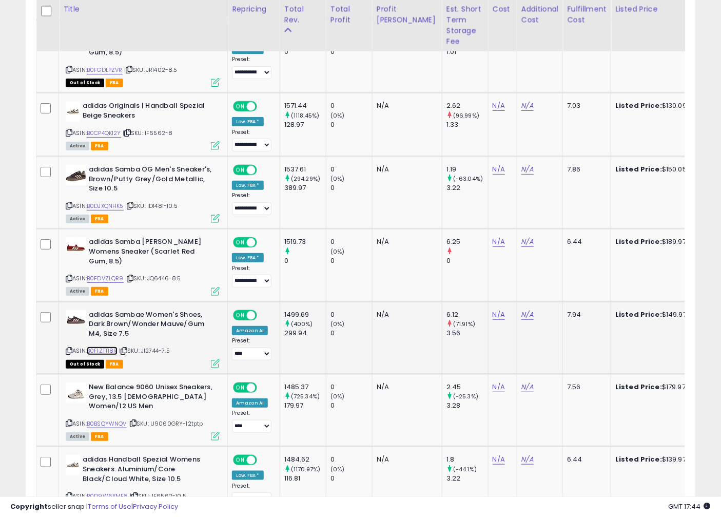
click at [109, 346] on link "B0F1ZTT18R" at bounding box center [102, 350] width 31 height 9
click at [114, 314] on div "ASIN: B0F1ZTT18R | SKU: JI2744-7.5 Out of Stock FBA" at bounding box center [143, 338] width 154 height 57
click at [114, 346] on link "B0F1ZTT18R" at bounding box center [102, 350] width 31 height 9
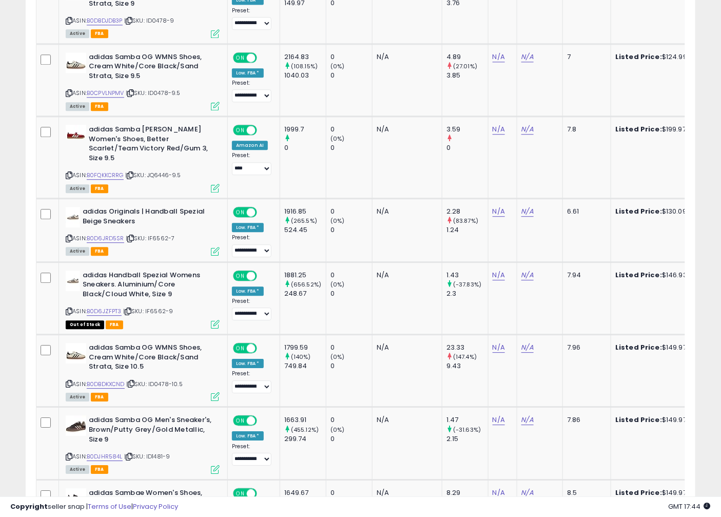
scroll to position [0, 0]
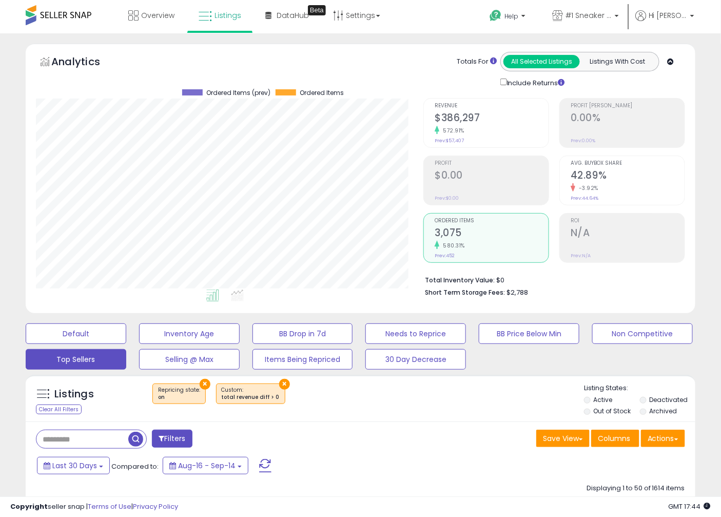
click at [588, 414] on li "Out of Stock" at bounding box center [611, 411] width 54 height 11
click at [648, 399] on li "Deactivated" at bounding box center [667, 400] width 54 height 11
click at [643, 405] on li "Deactivated" at bounding box center [667, 400] width 54 height 11
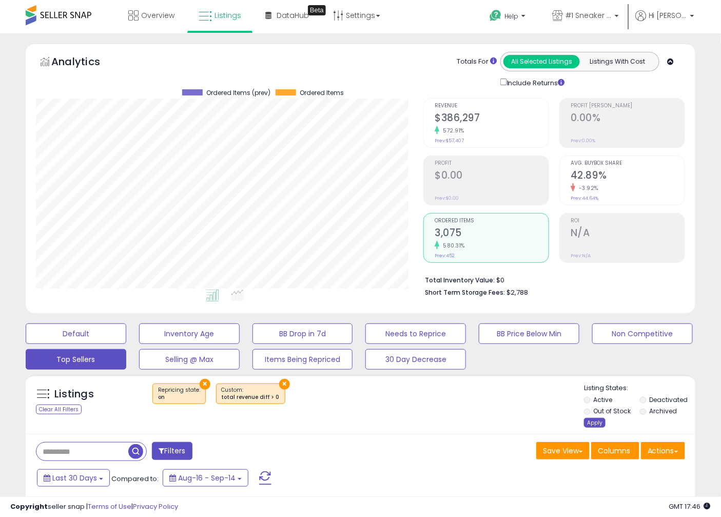
click at [597, 419] on div "Apply" at bounding box center [595, 423] width 22 height 10
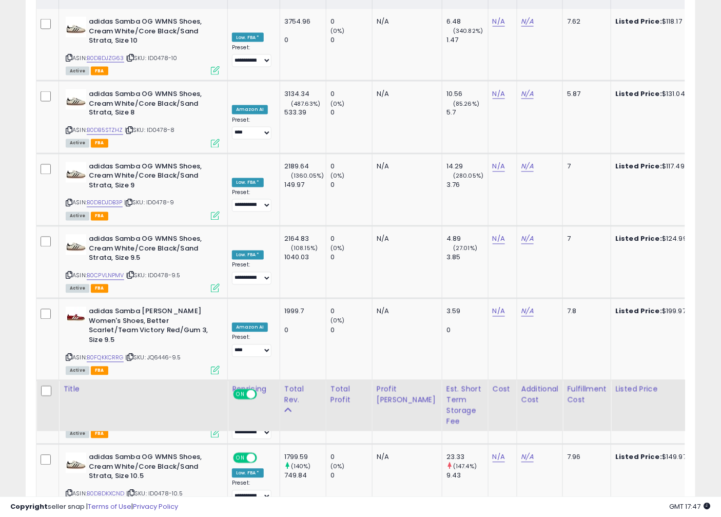
scroll to position [931, 0]
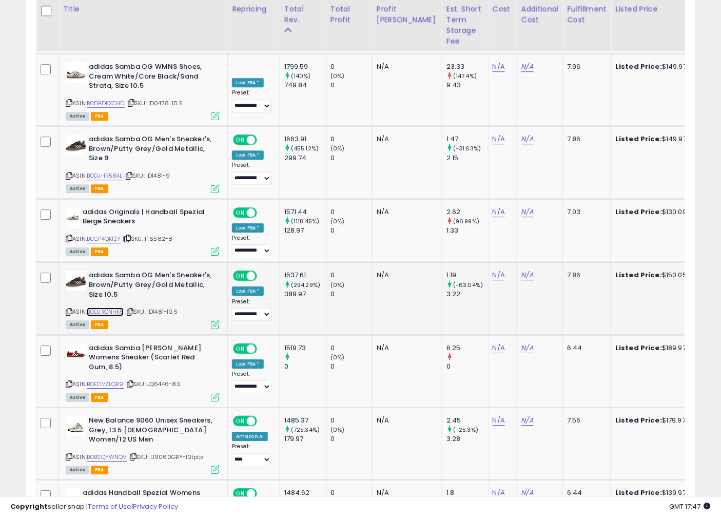
click at [111, 307] on link "B0DJXQNHK5" at bounding box center [105, 311] width 37 height 9
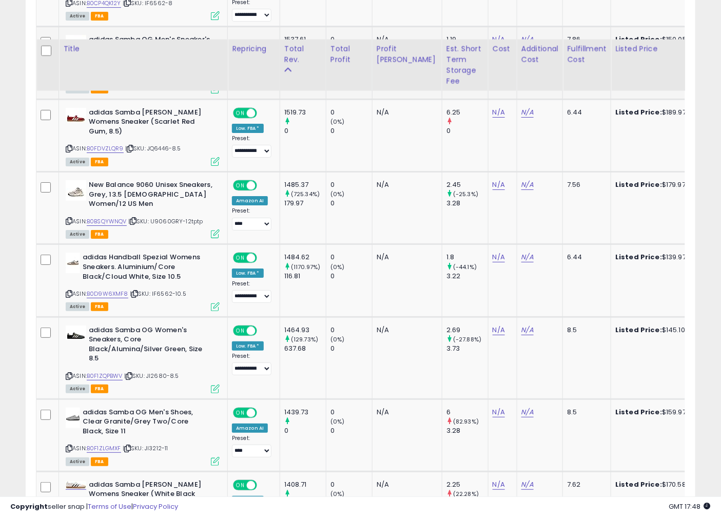
scroll to position [1330, 0]
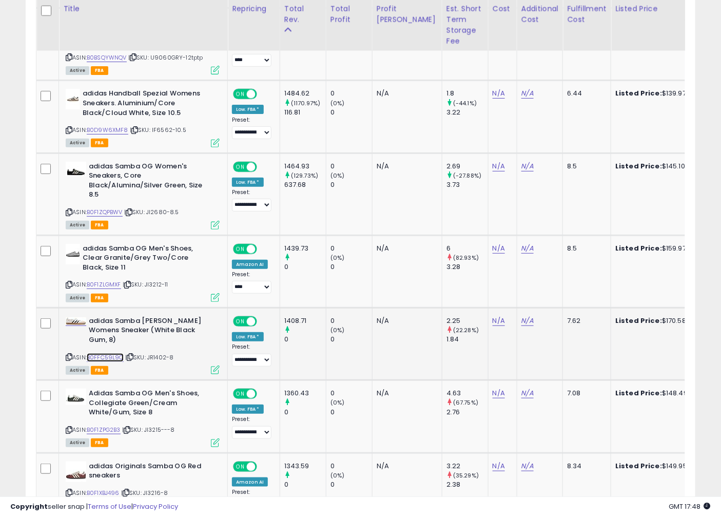
click at [113, 353] on link "B0FFC59L9Q" at bounding box center [105, 357] width 37 height 9
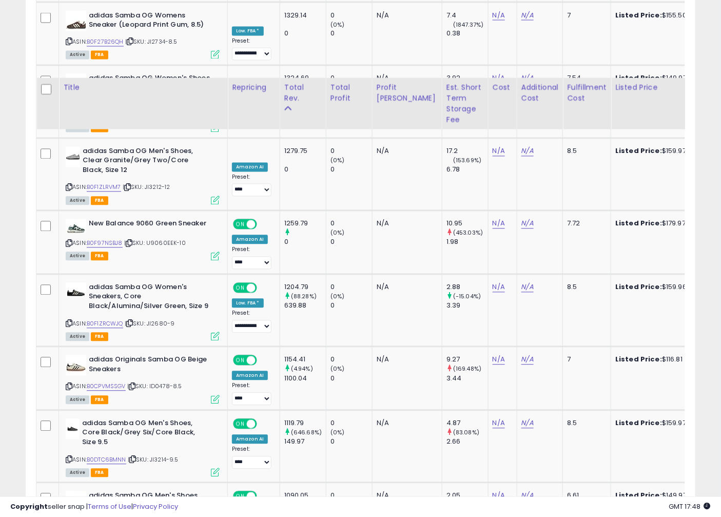
scroll to position [1995, 0]
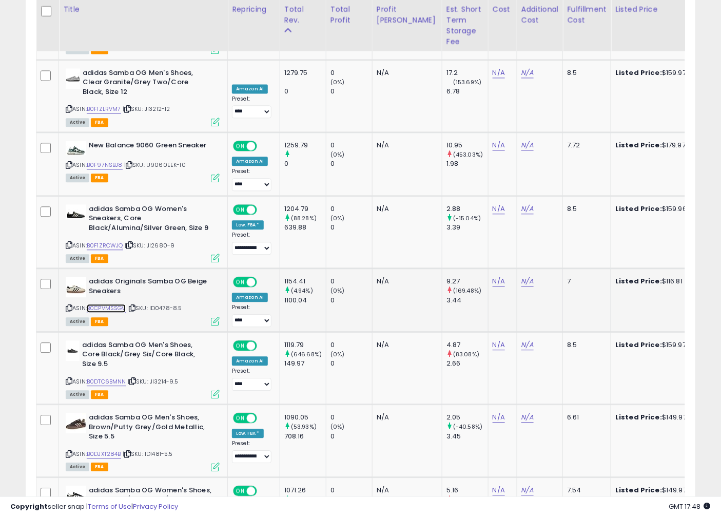
click at [126, 304] on link "B0CPVMSSGV" at bounding box center [106, 308] width 39 height 9
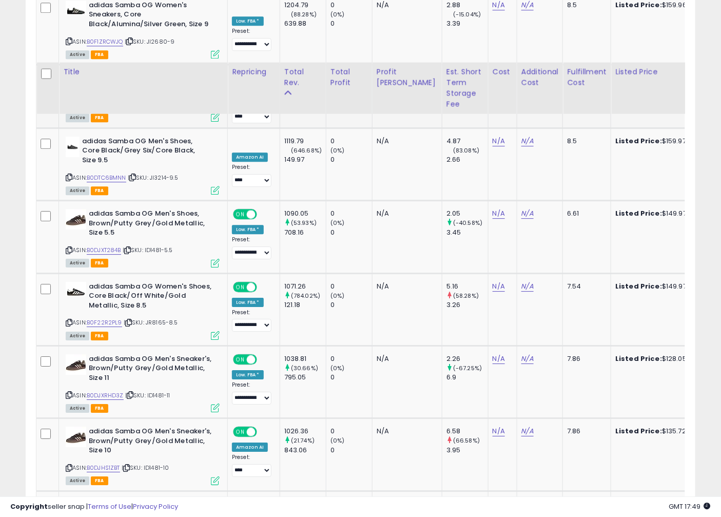
scroll to position [2261, 0]
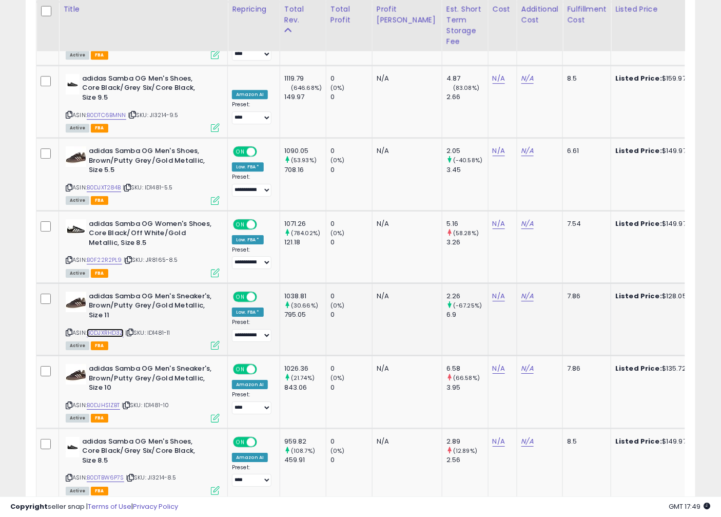
click at [114, 328] on link "B0DJXRHD3Z" at bounding box center [105, 332] width 37 height 9
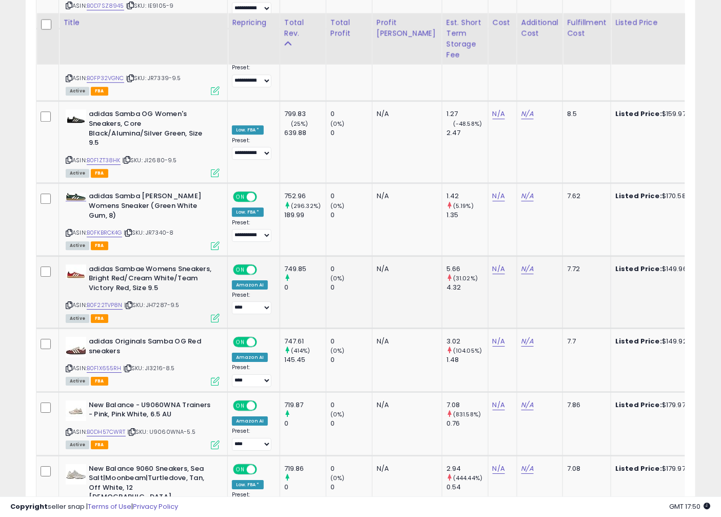
scroll to position [3642, 0]
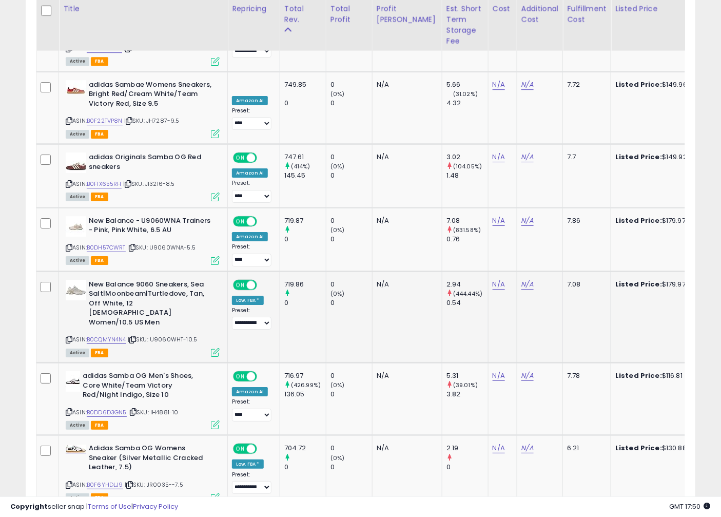
click at [136, 337] on icon at bounding box center [132, 340] width 7 height 6
click at [590, 516] on link "2" at bounding box center [587, 527] width 17 height 17
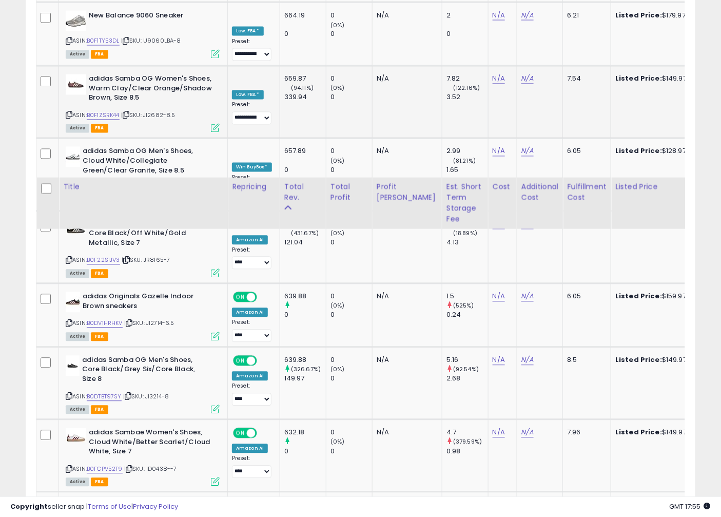
scroll to position [797, 0]
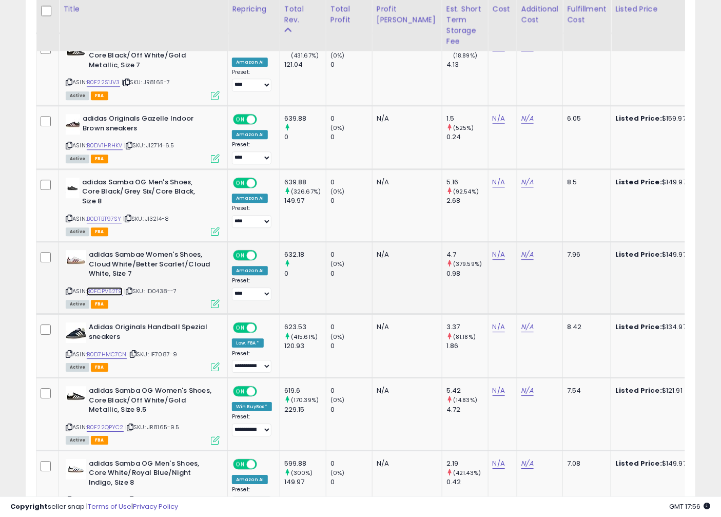
click at [114, 290] on link "B0FCPV52T9" at bounding box center [105, 291] width 36 height 9
click at [113, 355] on link "B0D7HMC7CN" at bounding box center [107, 354] width 40 height 9
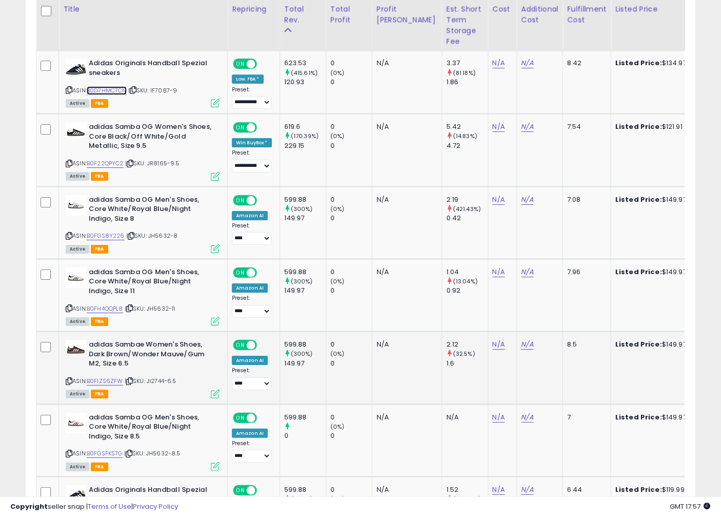
scroll to position [1062, 0]
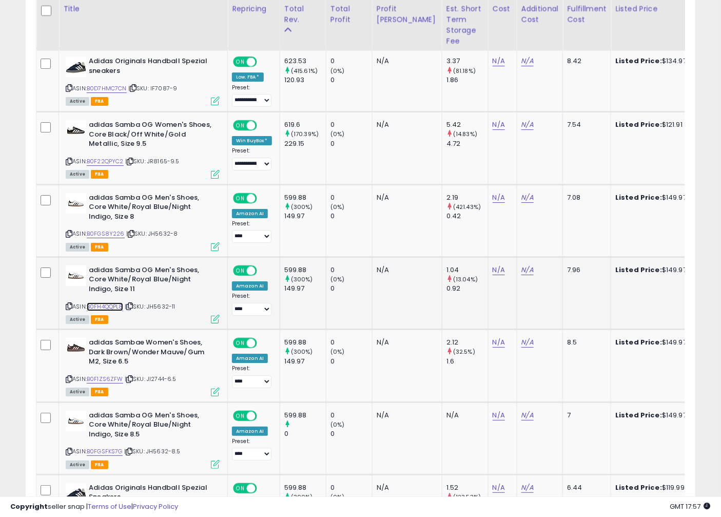
click at [113, 302] on link "B0FH4QQPL8" at bounding box center [105, 306] width 36 height 9
